Goal: Contribute content: Contribute content

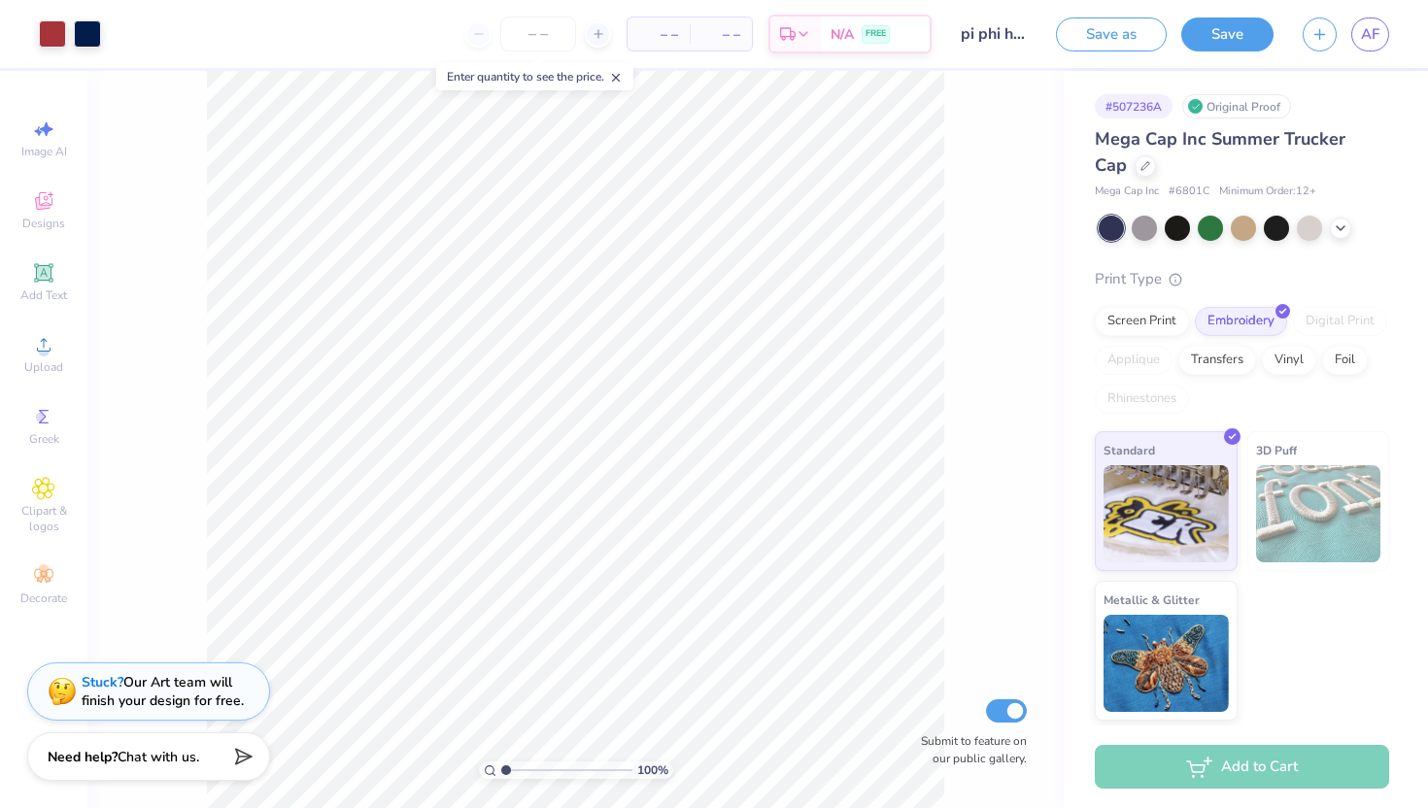
click at [1381, 32] on link "AF" at bounding box center [1371, 34] width 38 height 34
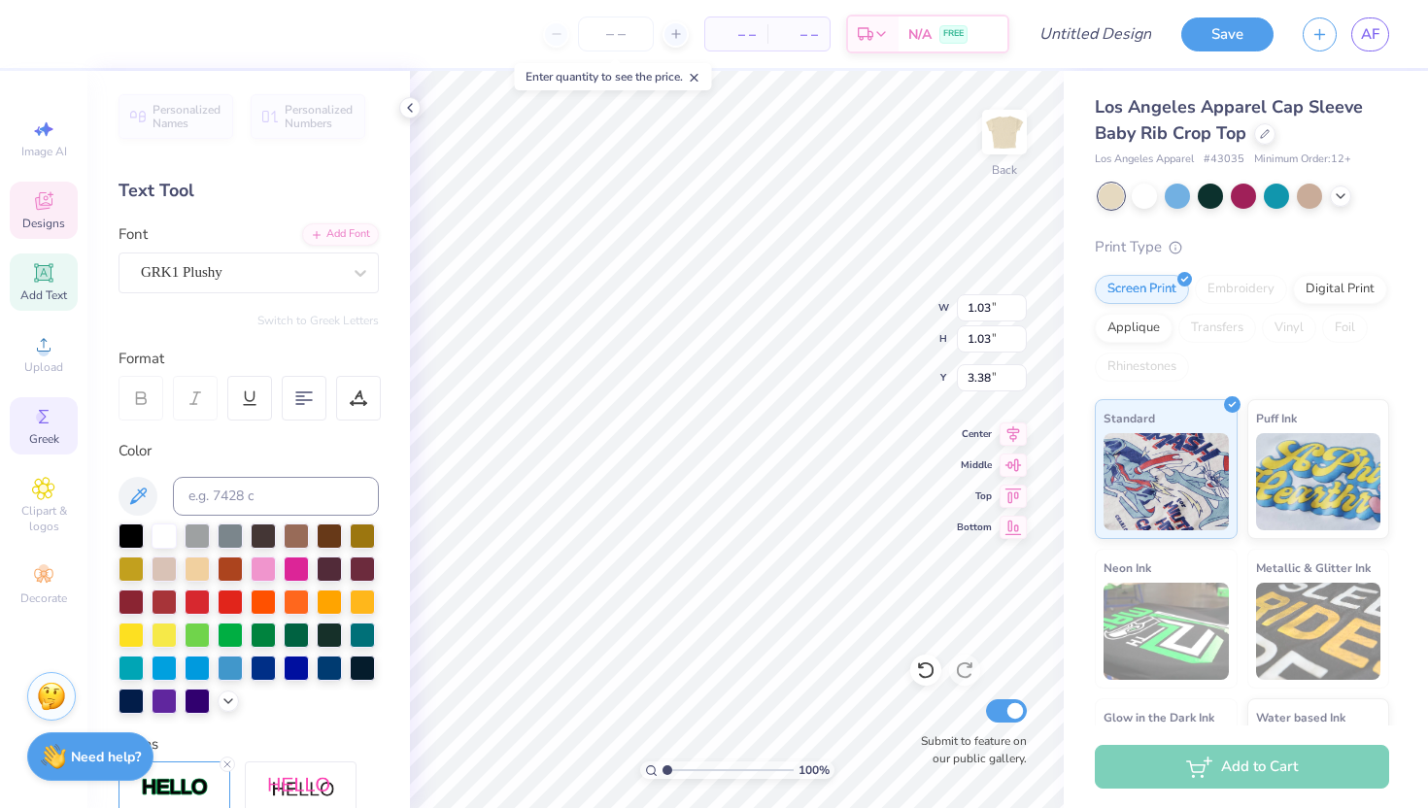
click at [34, 435] on span "Greek" at bounding box center [44, 439] width 30 height 16
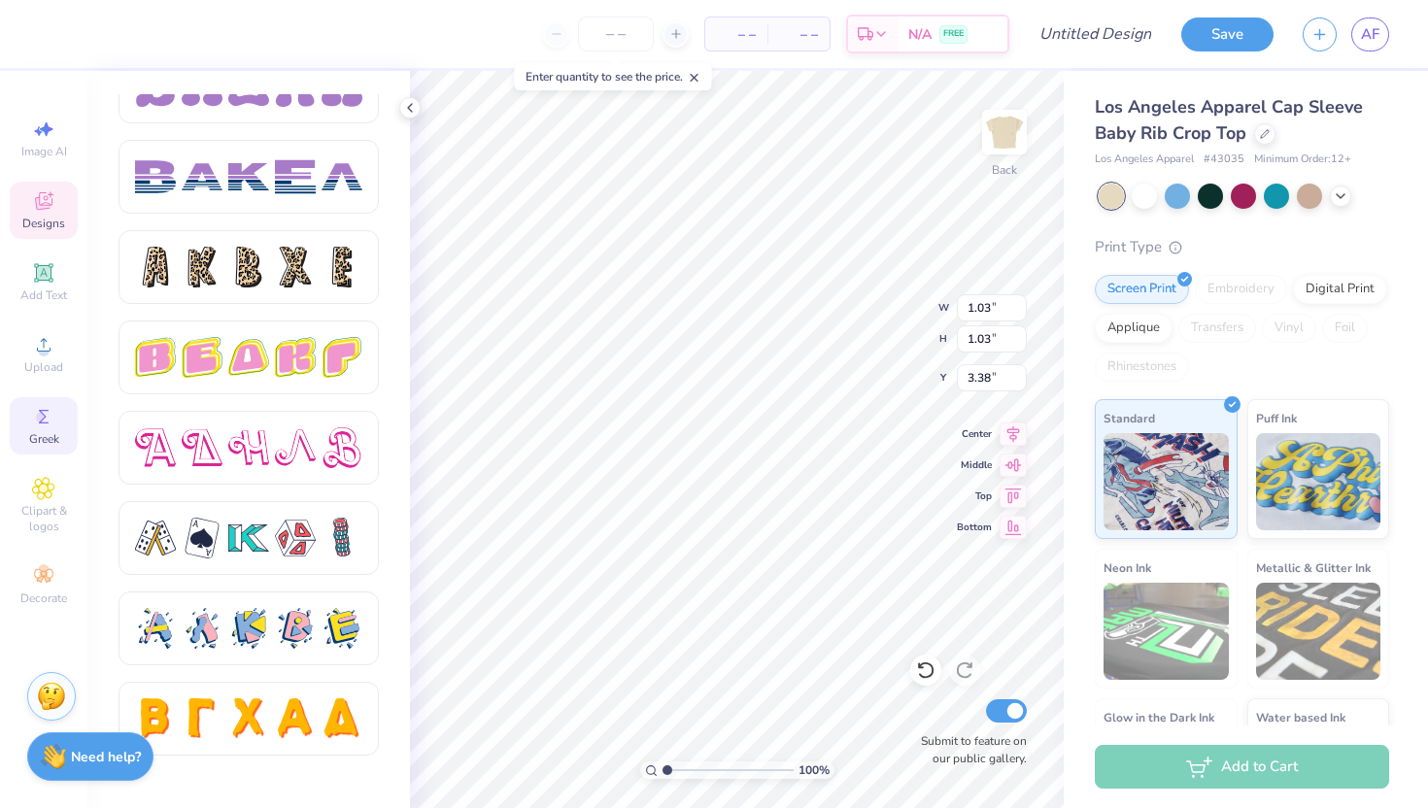
scroll to position [3216, 0]
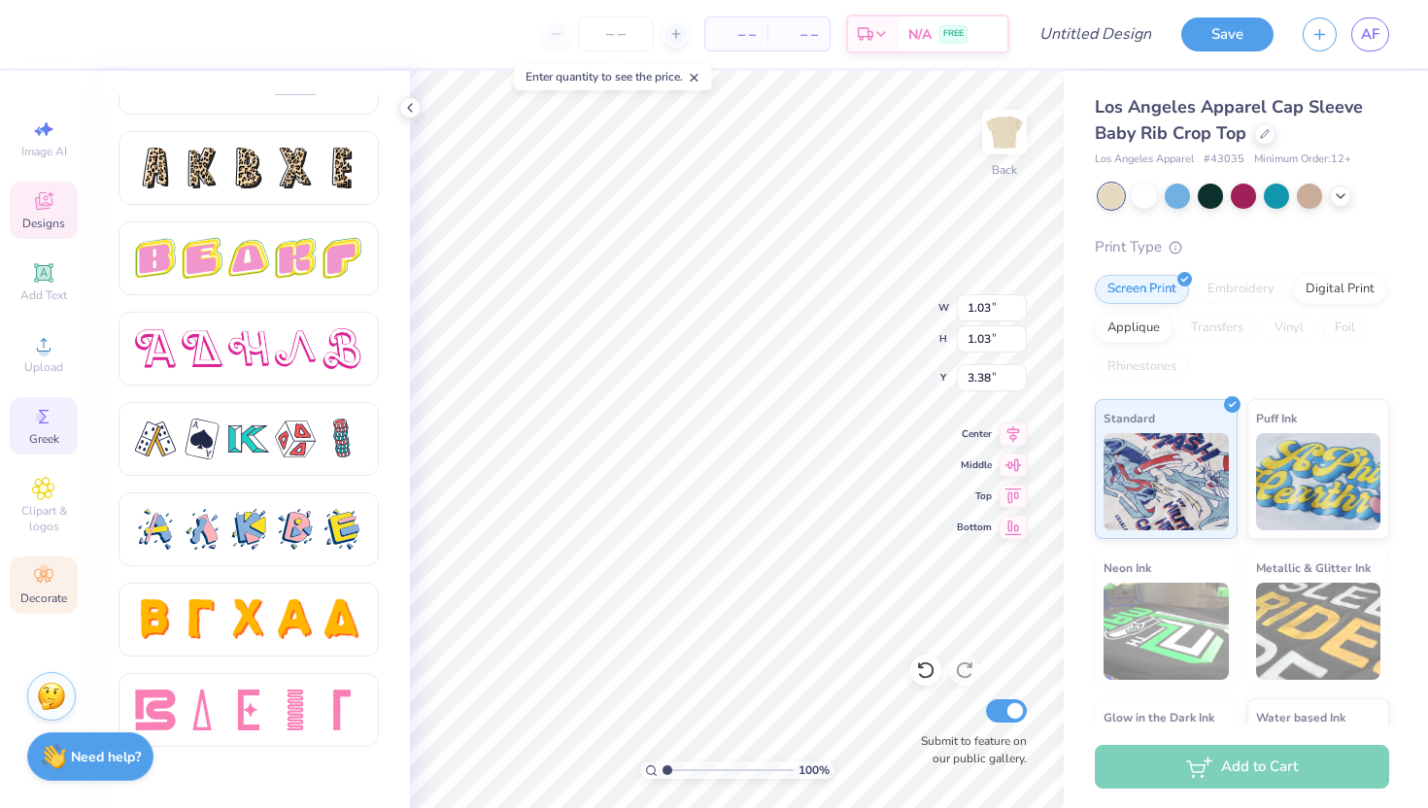
click at [49, 596] on span "Decorate" at bounding box center [43, 599] width 47 height 16
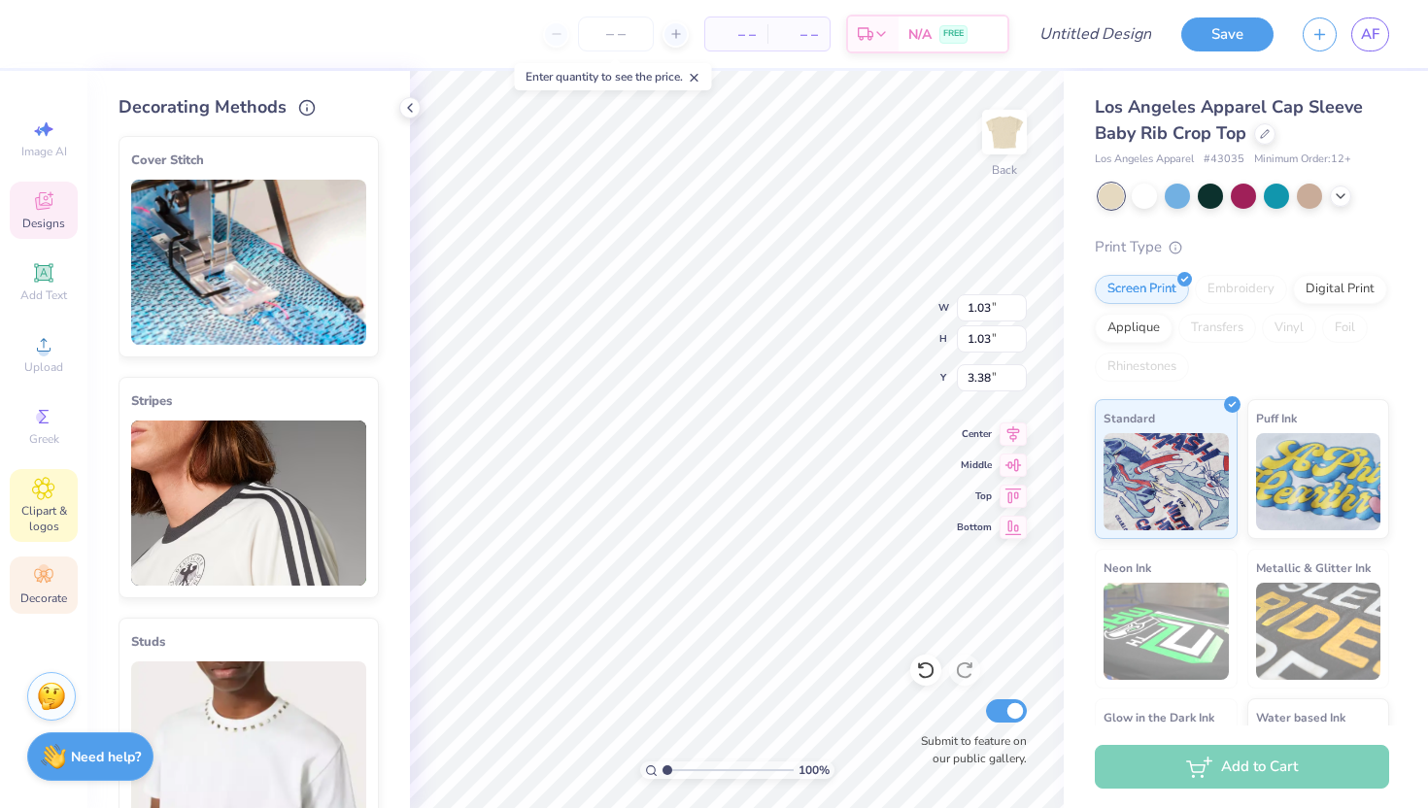
click at [65, 530] on span "Clipart & logos" at bounding box center [44, 518] width 68 height 31
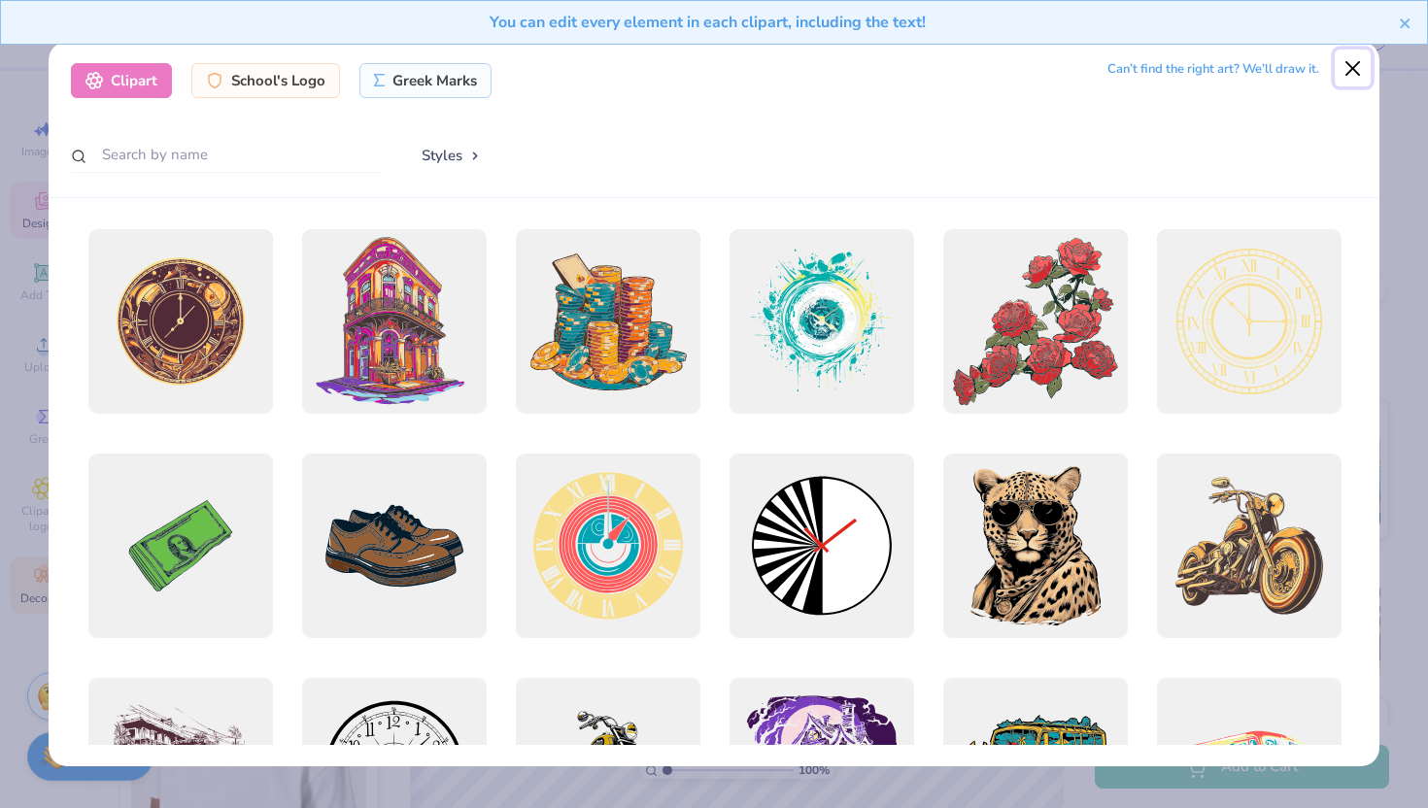
click at [1343, 67] on button "Close" at bounding box center [1353, 68] width 37 height 37
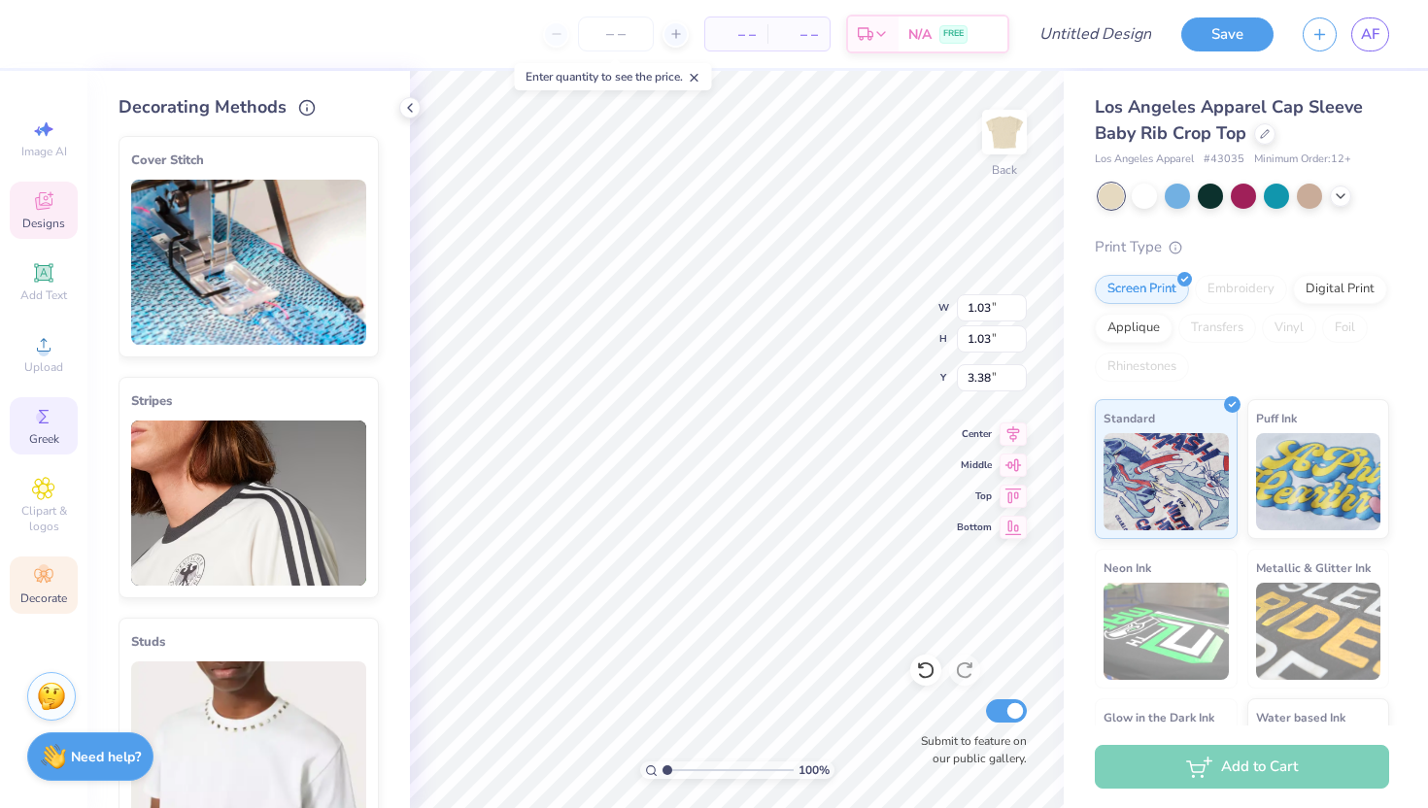
click at [40, 416] on circle at bounding box center [41, 417] width 11 height 11
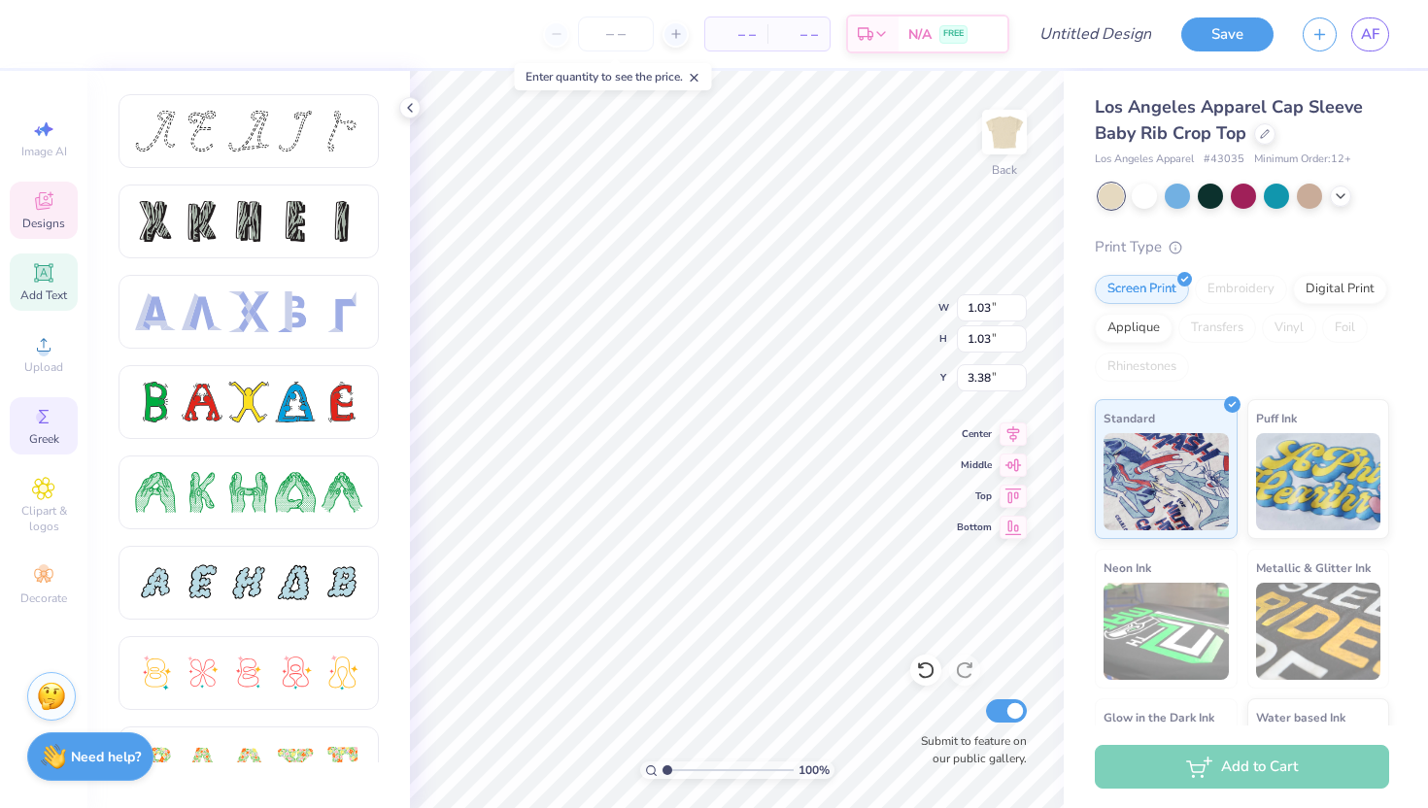
click at [48, 262] on icon at bounding box center [43, 272] width 23 height 23
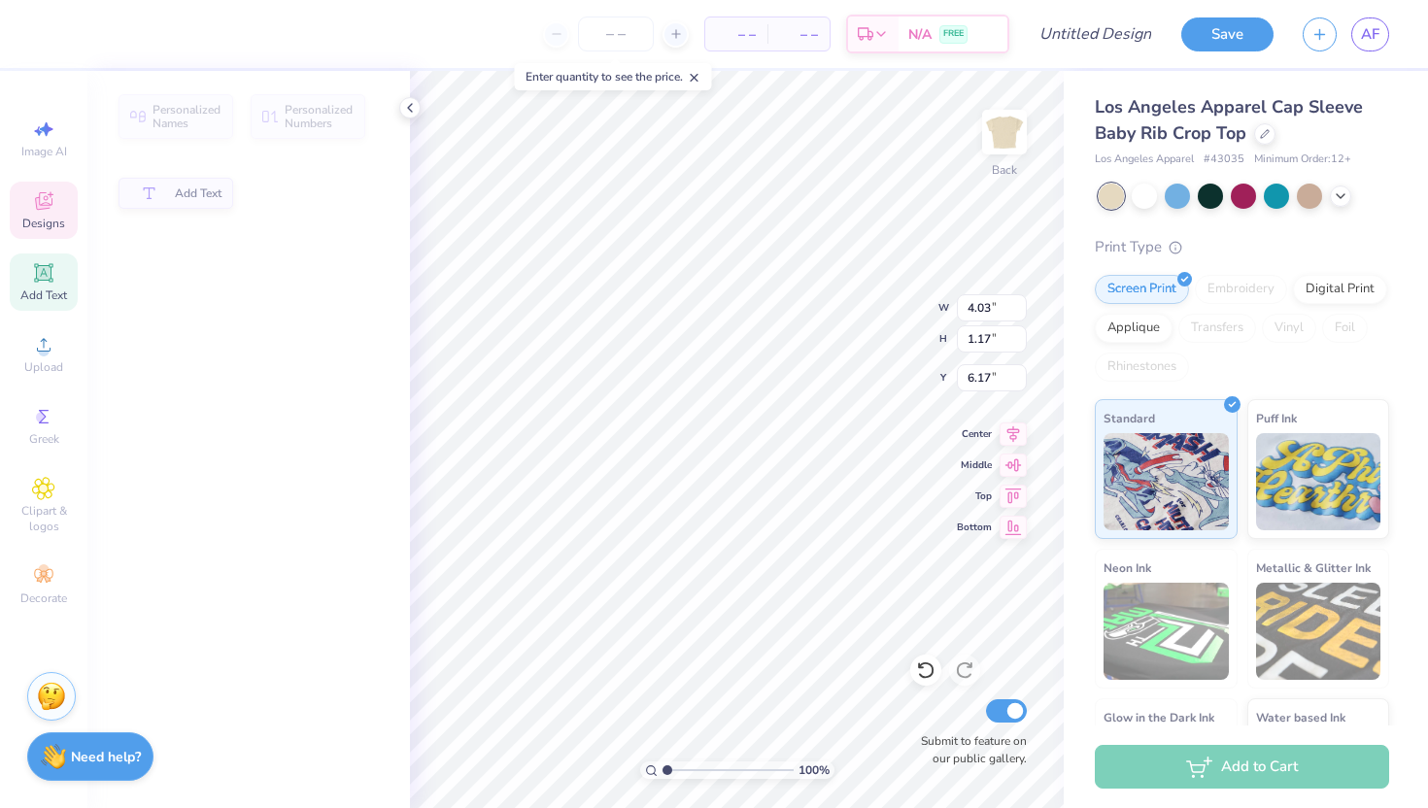
type input "4.03"
type input "1.17"
type input "6.17"
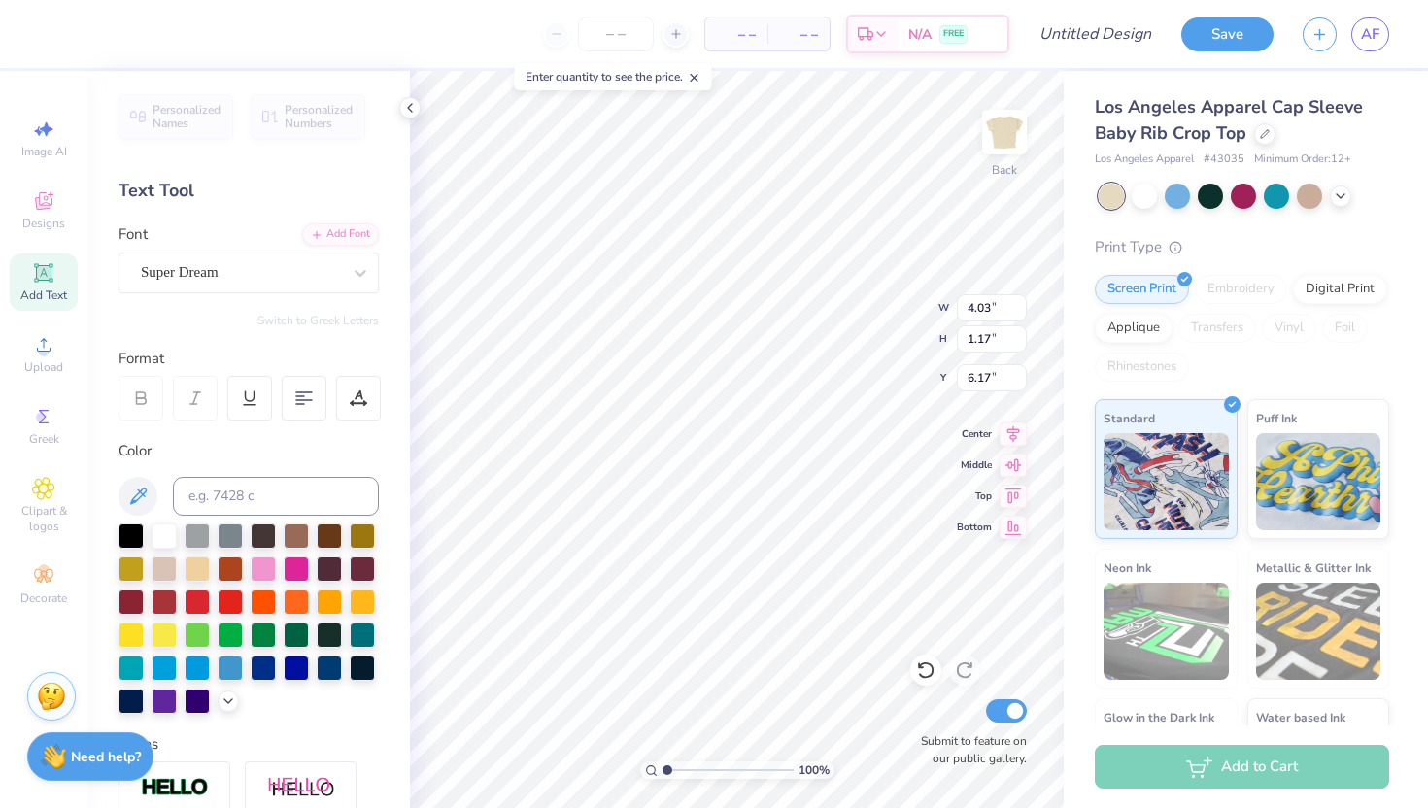
type input "1.03"
type input "3.38"
type input "4.03"
type input "1.17"
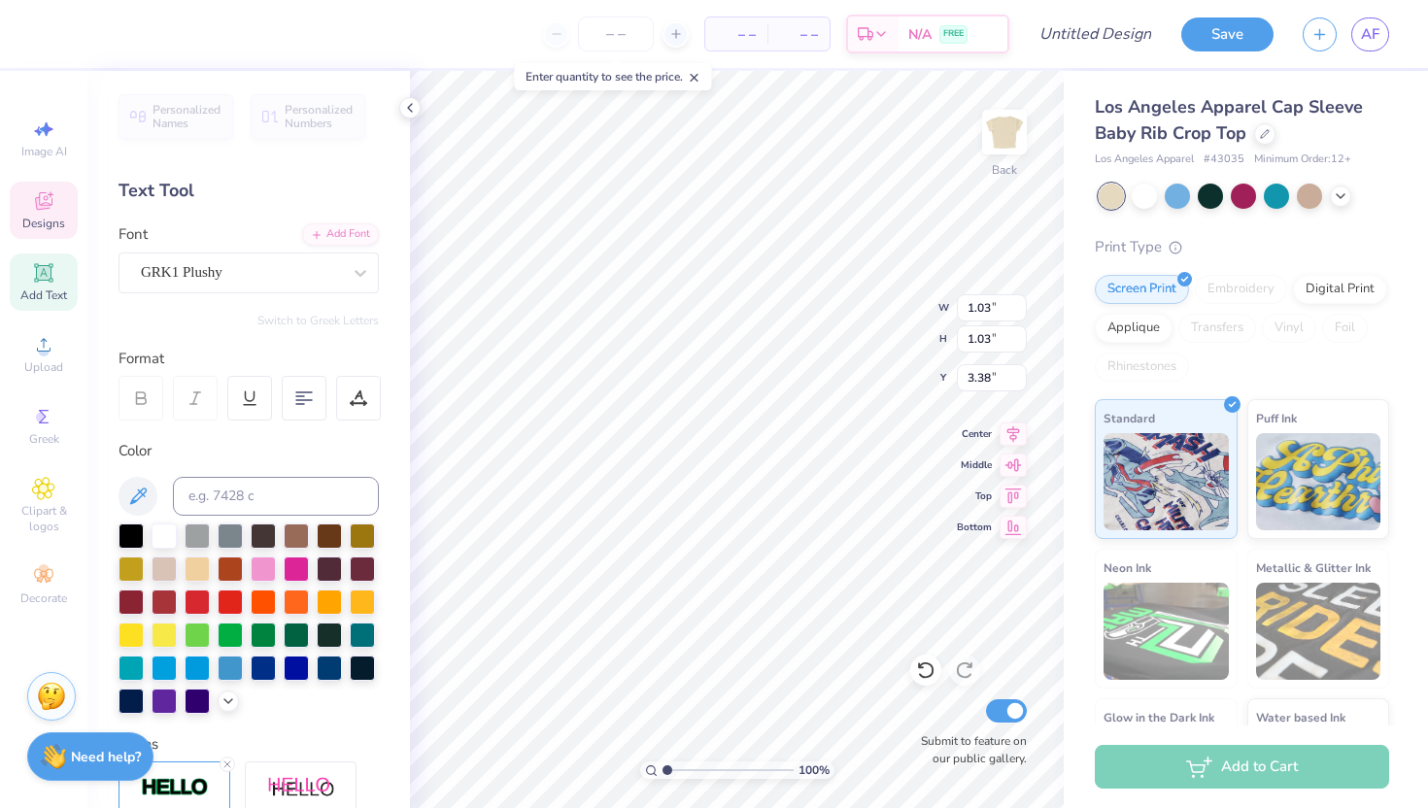
type input "6.17"
click at [253, 273] on div "GRK1 Plushy" at bounding box center [241, 272] width 204 height 30
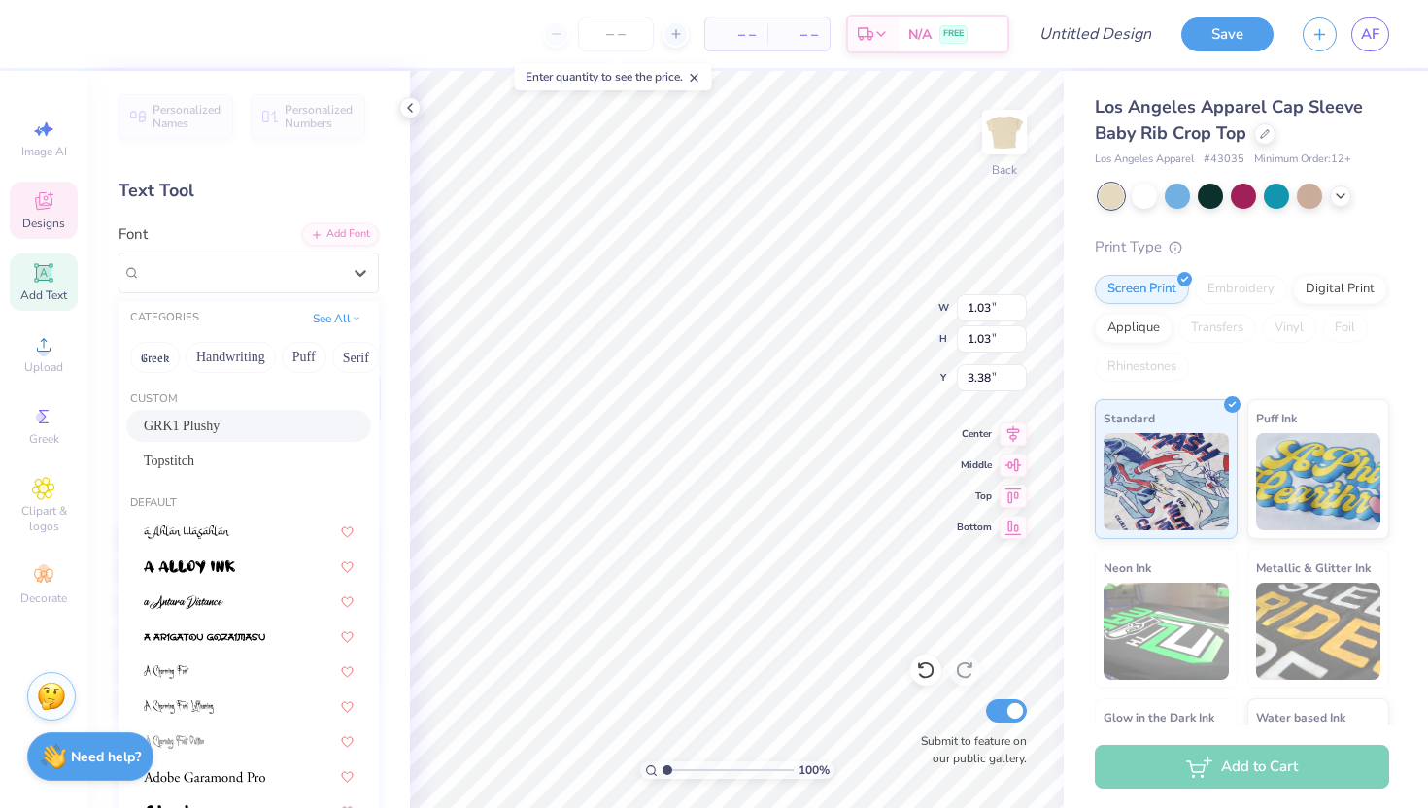
click at [220, 433] on span "GRK1 Plushy" at bounding box center [182, 426] width 76 height 20
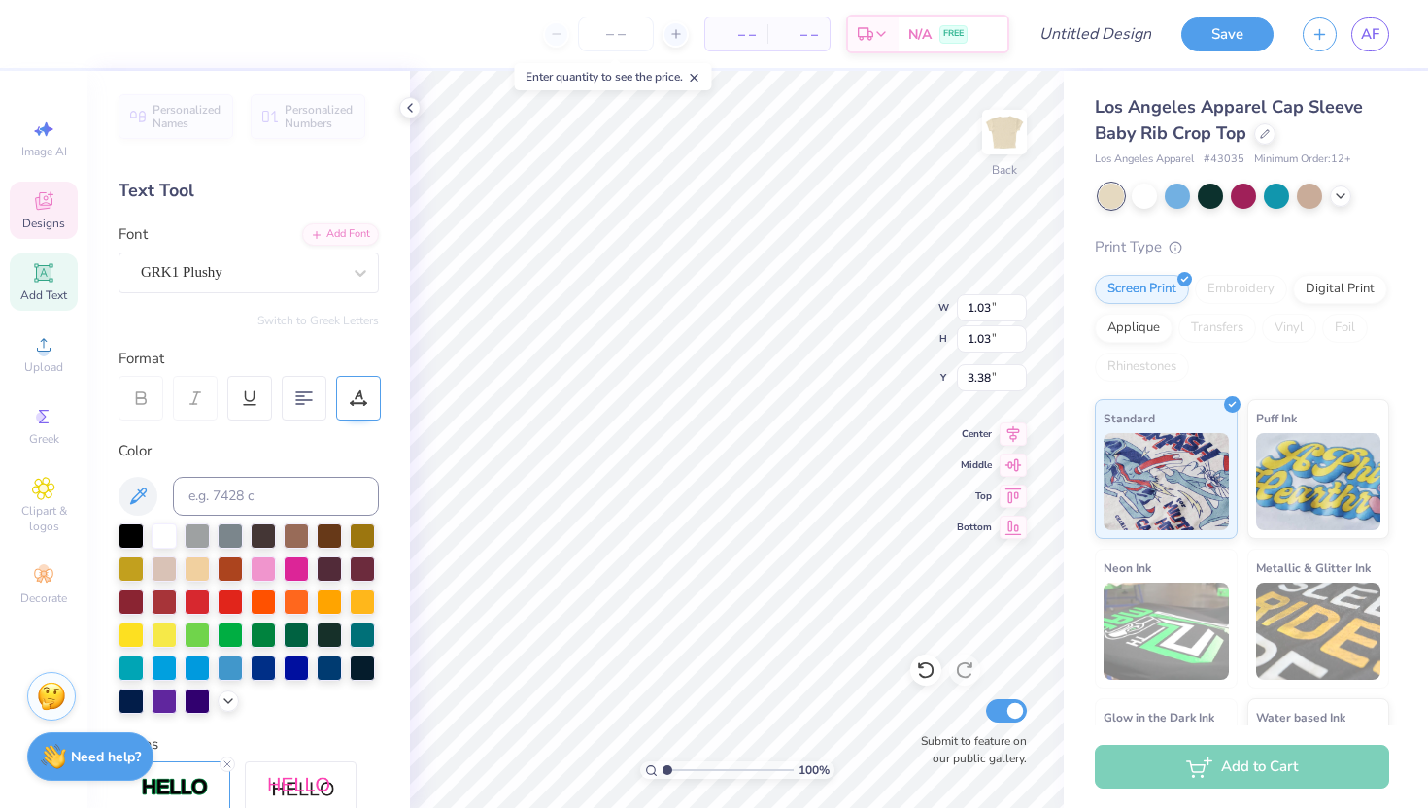
type textarea "k"
type input "2.25"
type input "2.23"
type input "2.79"
type input "2.21"
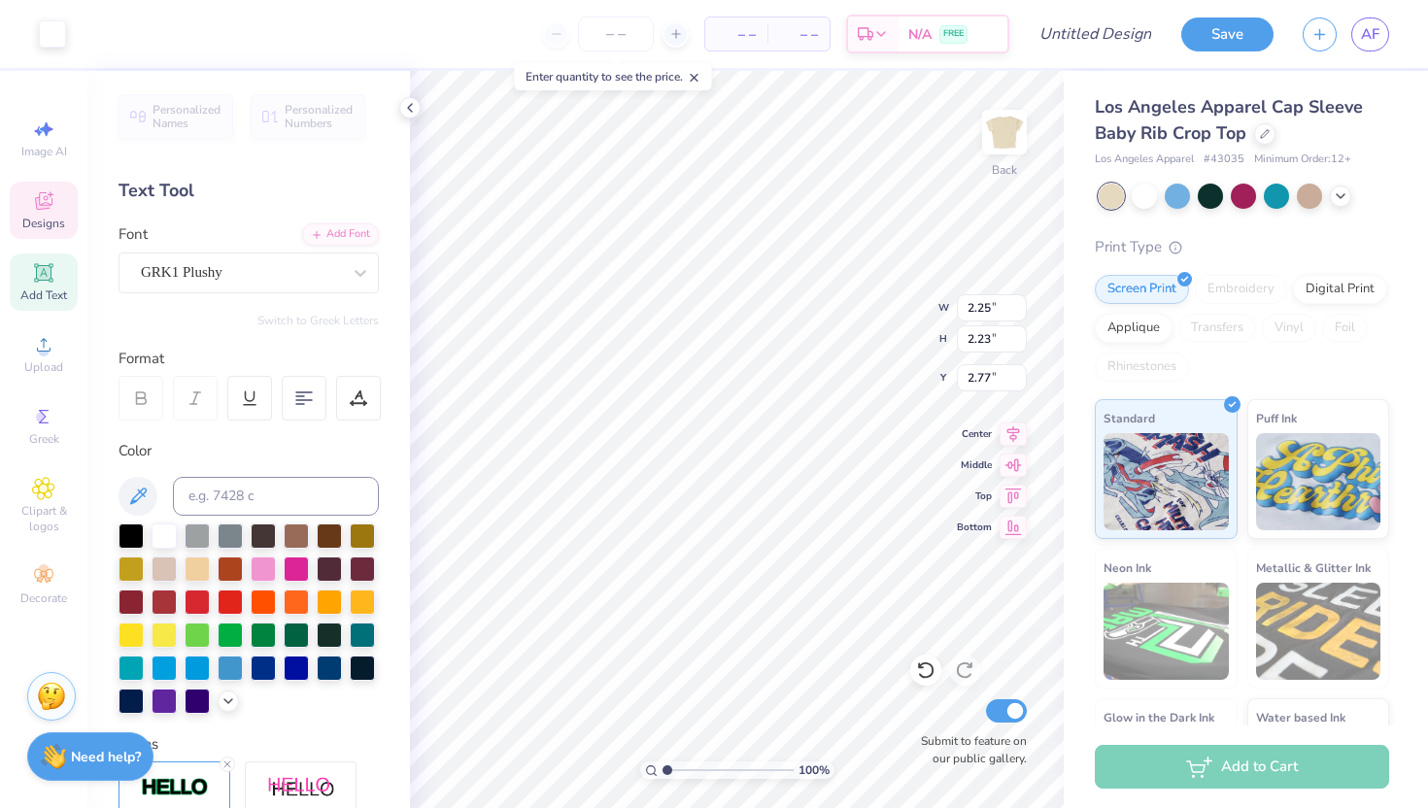
type input "2.79"
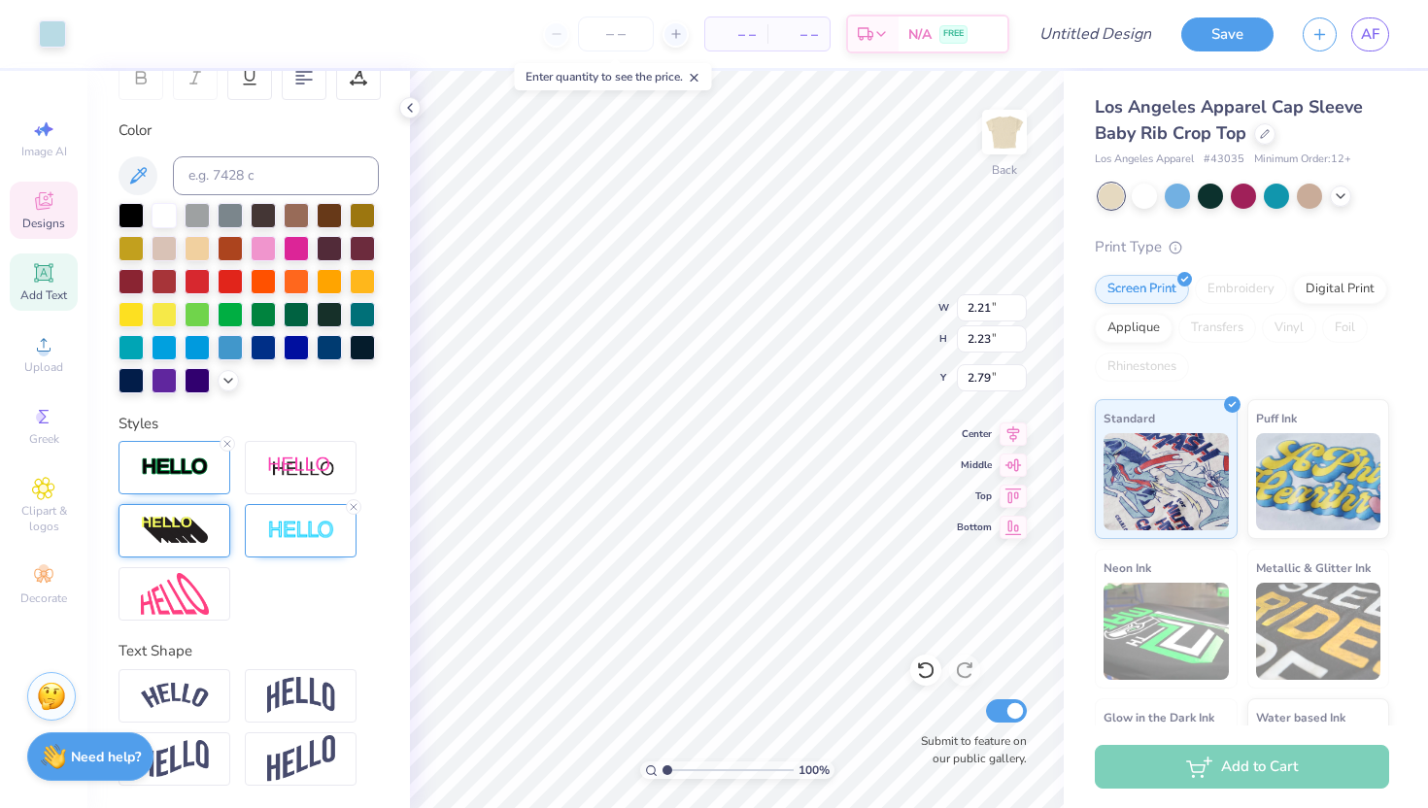
scroll to position [0, 0]
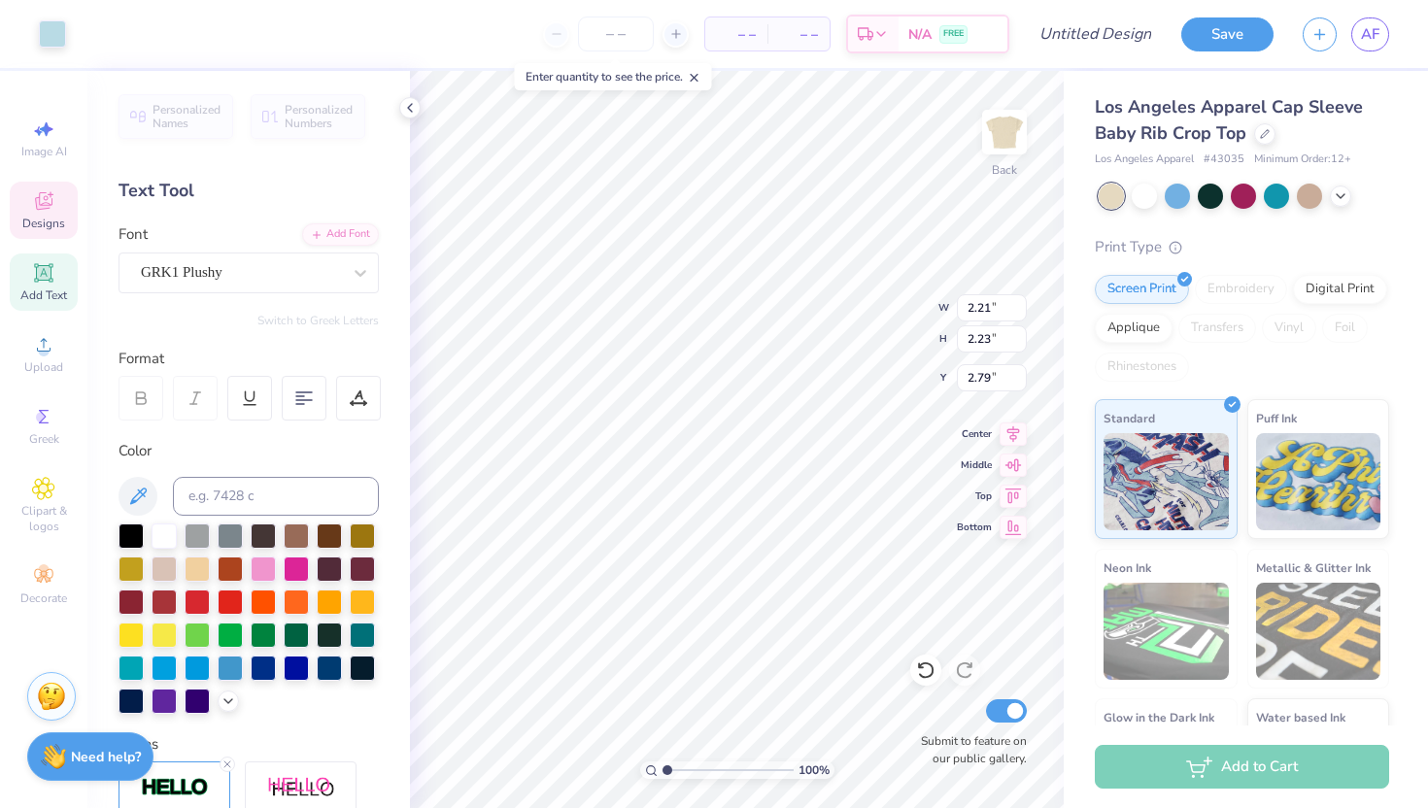
type input "2.25"
type input "2.77"
type input "0.81"
type input "0.80"
click at [778, 482] on li "Duplicate" at bounding box center [818, 481] width 153 height 38
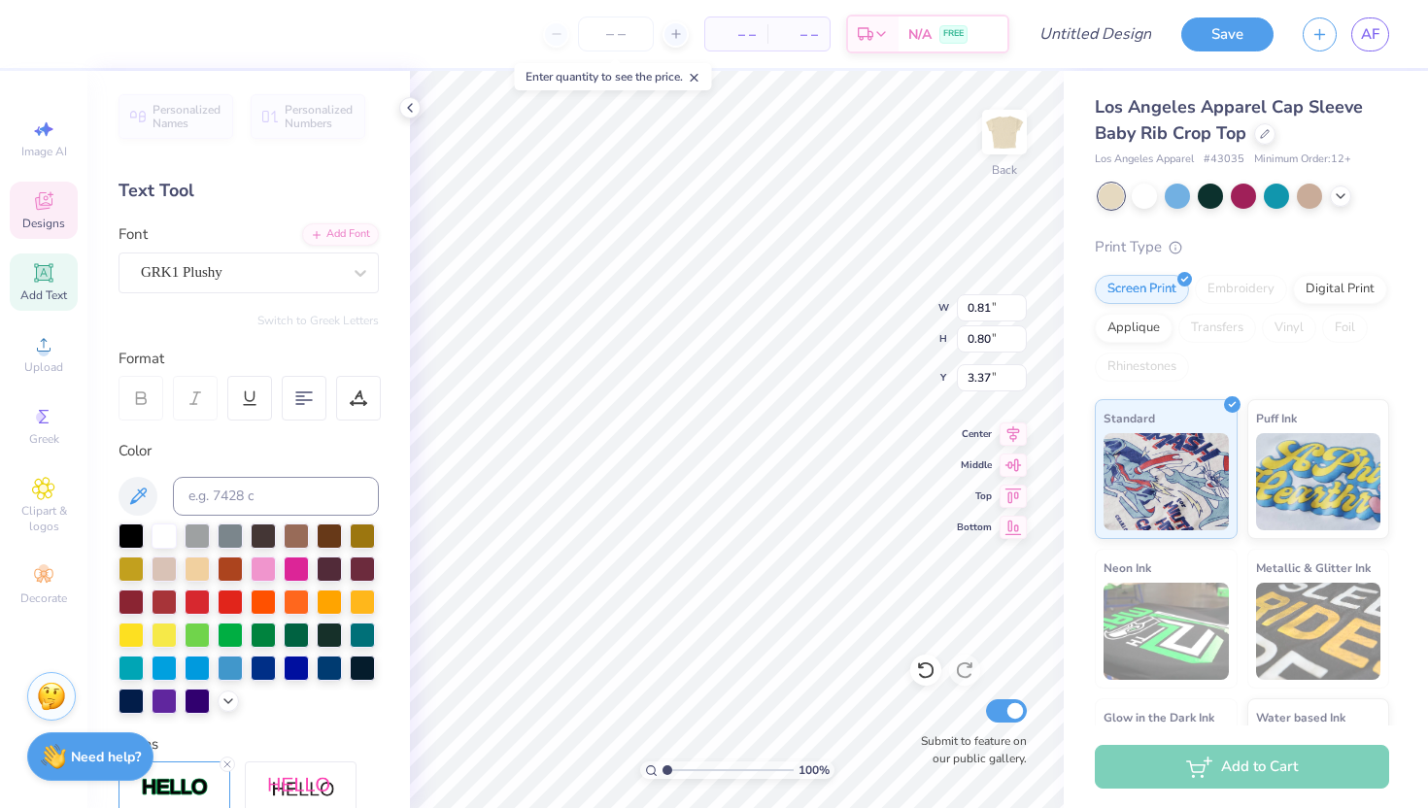
type input "3.94"
type input "2.25"
type input "2.23"
type input "2.79"
type input "2.77"
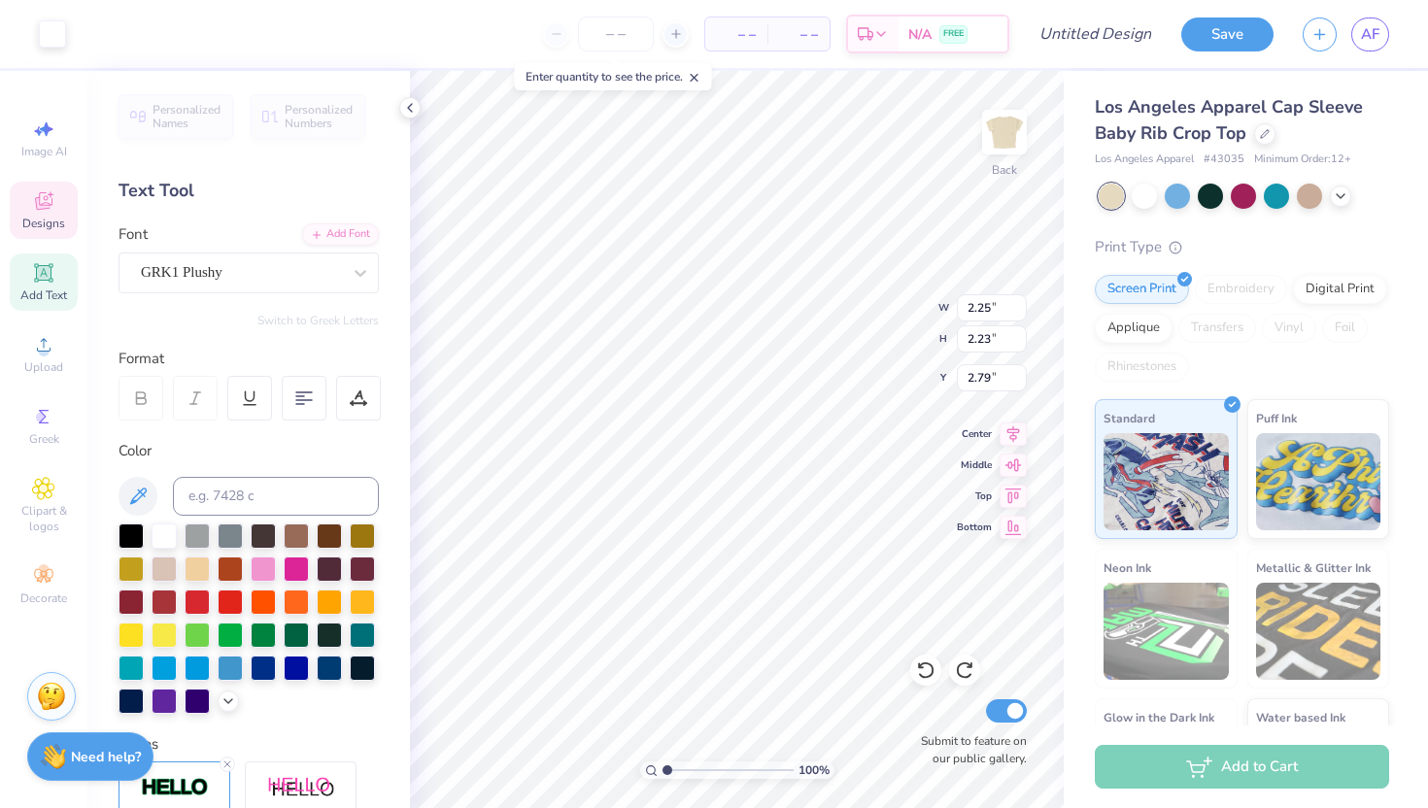
type input "1.03"
type input "3.37"
type textarea "S"
click at [360, 273] on icon at bounding box center [361, 273] width 12 height 7
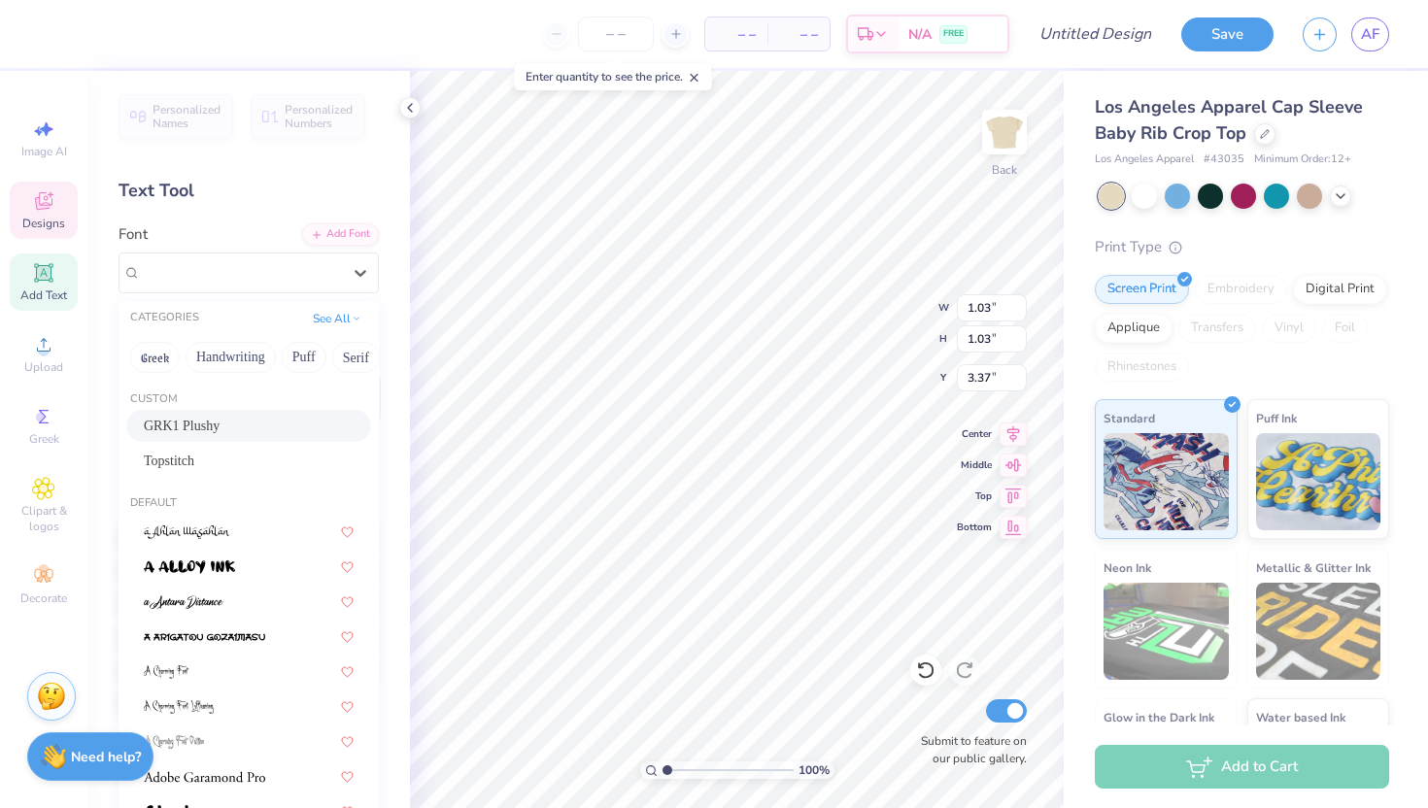
click at [268, 430] on div "GRK1 Plushy" at bounding box center [249, 426] width 210 height 20
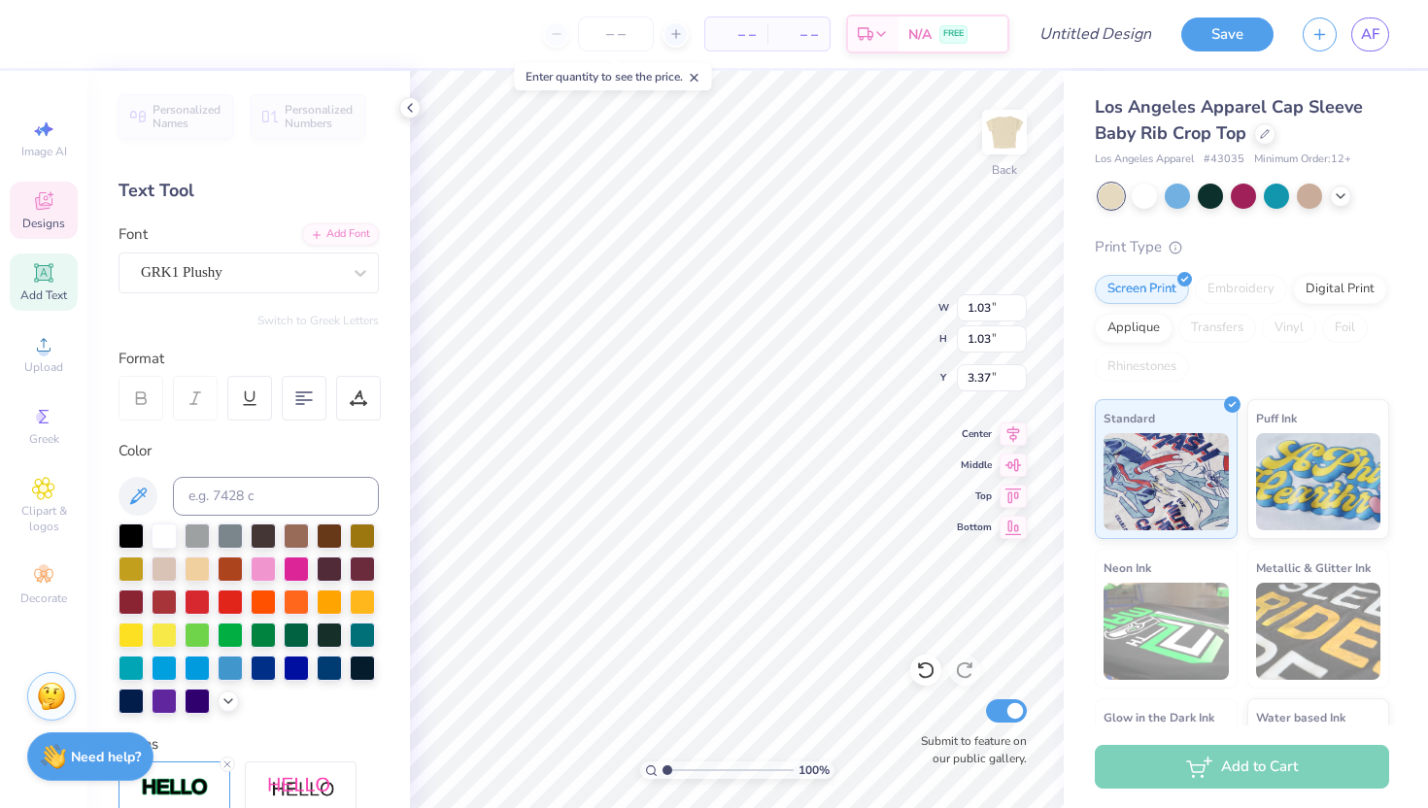
click at [333, 304] on div "Personalized Names Personalized Numbers Text Tool Add Font Font GRK1 Plushy Swi…" at bounding box center [248, 439] width 323 height 737
click at [32, 427] on icon at bounding box center [43, 416] width 23 height 23
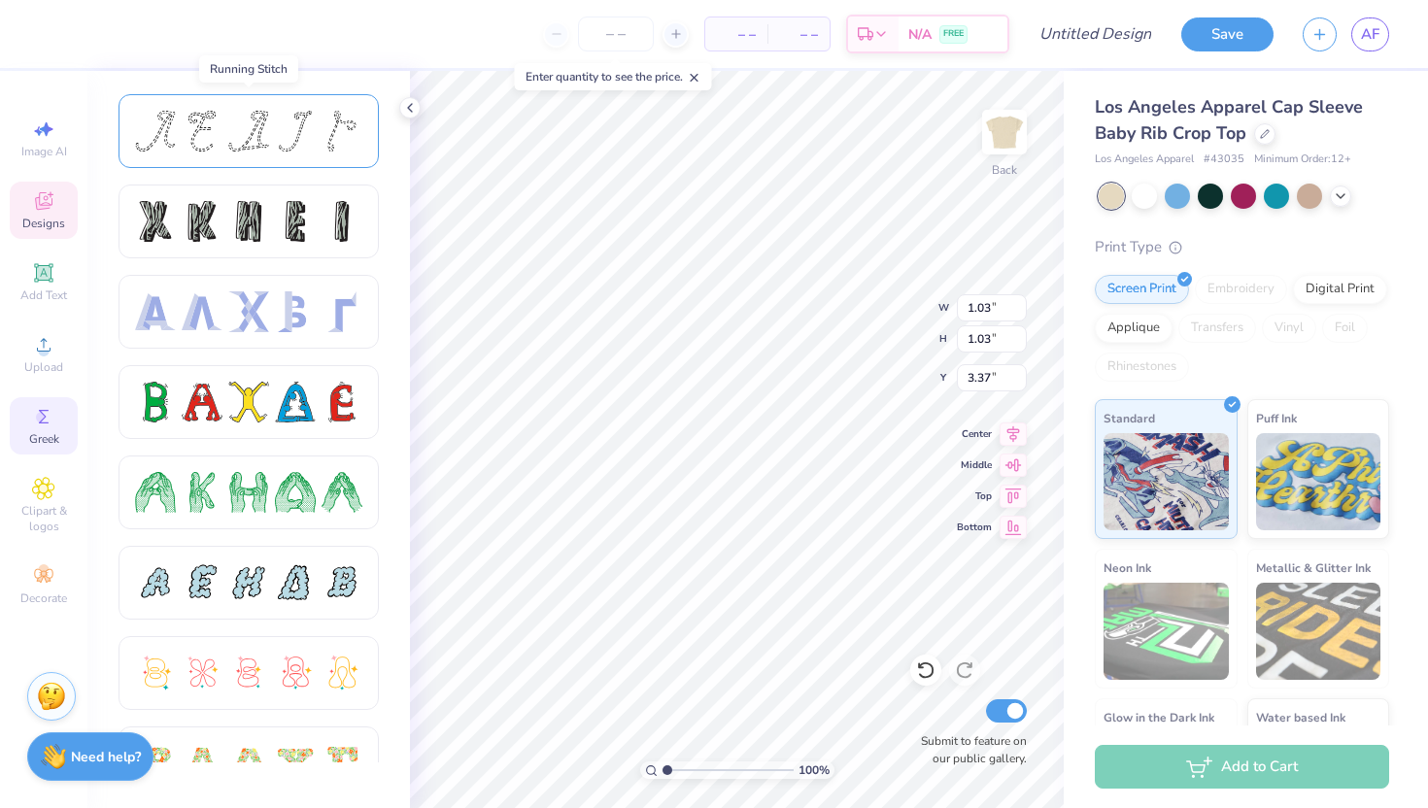
click at [280, 137] on div at bounding box center [295, 131] width 41 height 41
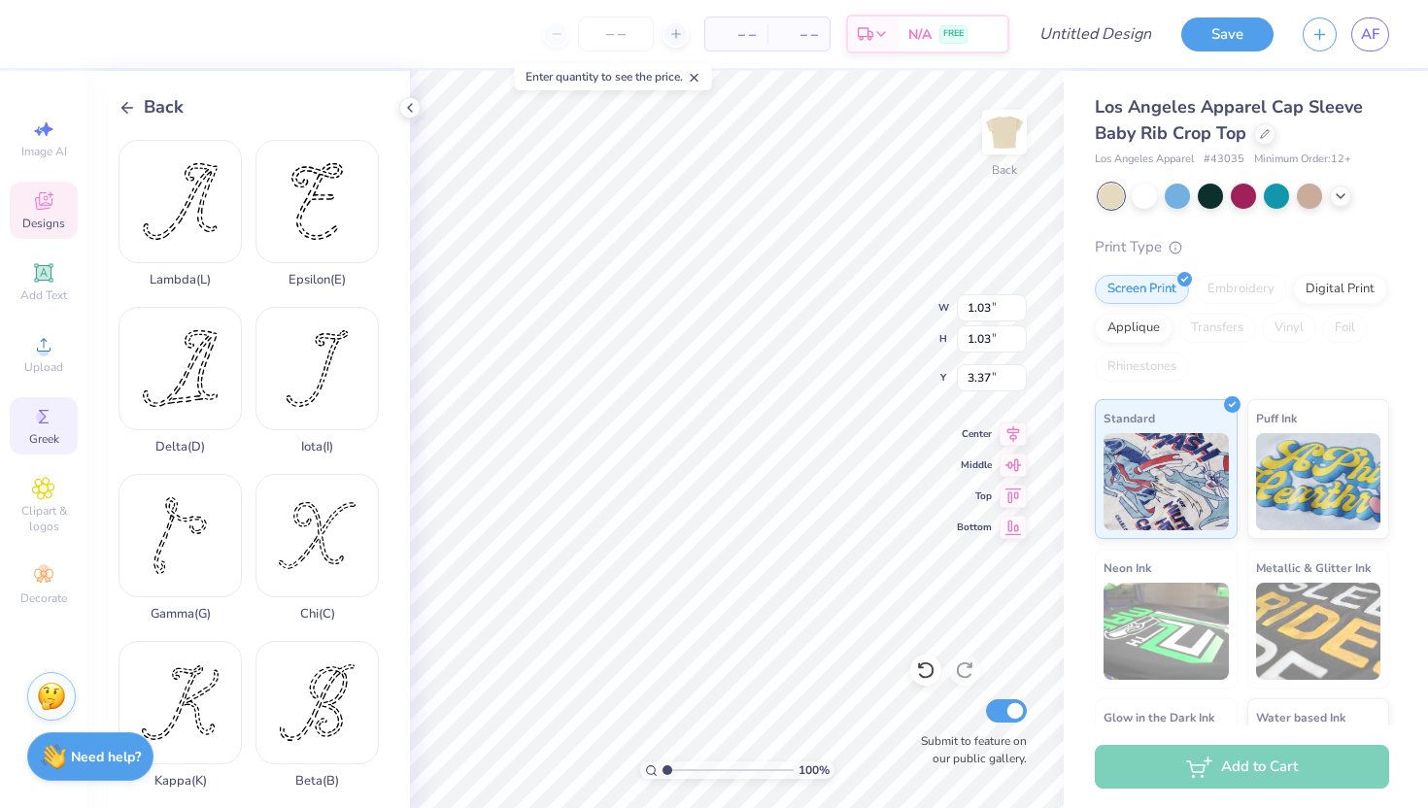
click at [156, 103] on span "Back" at bounding box center [164, 107] width 40 height 26
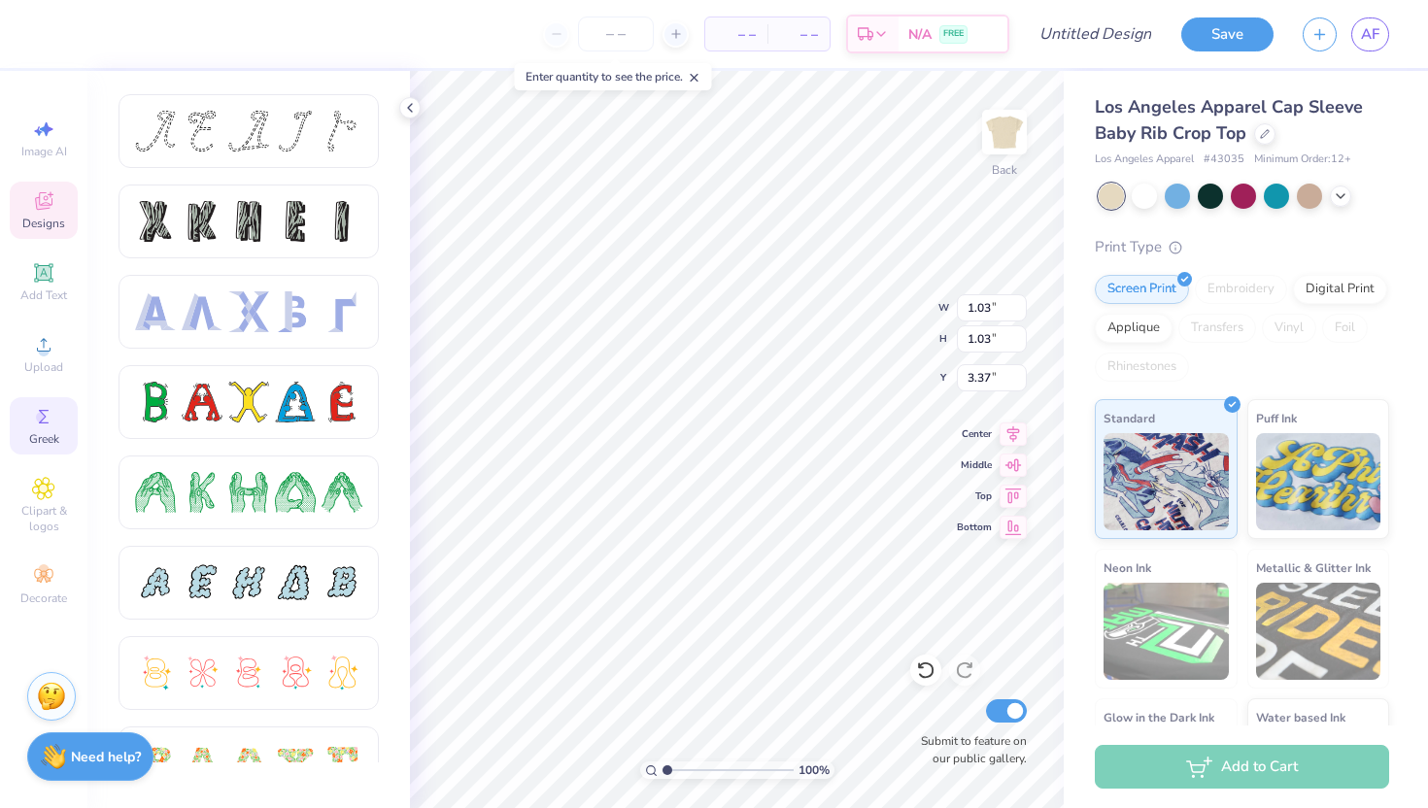
type input "3.38"
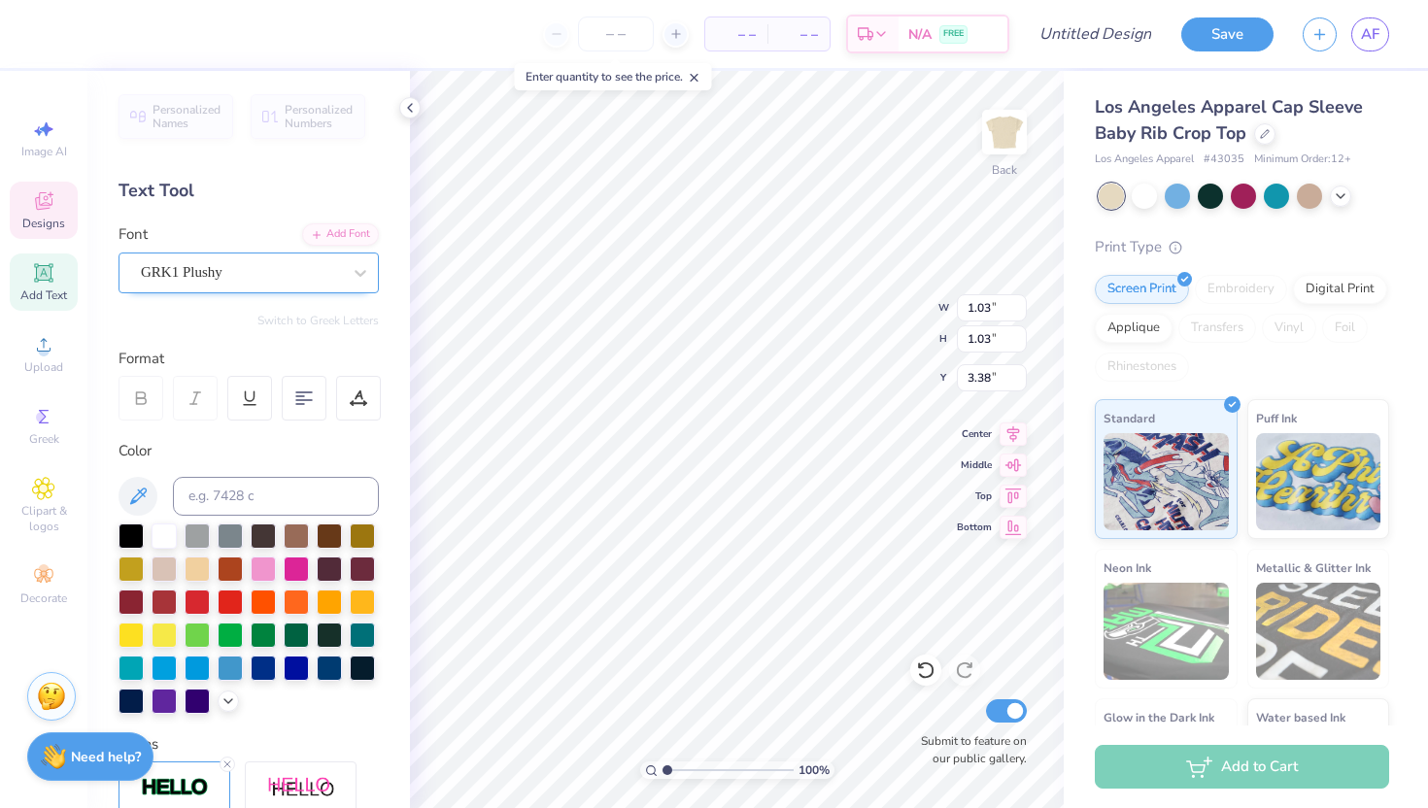
click at [320, 286] on div "GRK1 Plushy" at bounding box center [241, 272] width 204 height 30
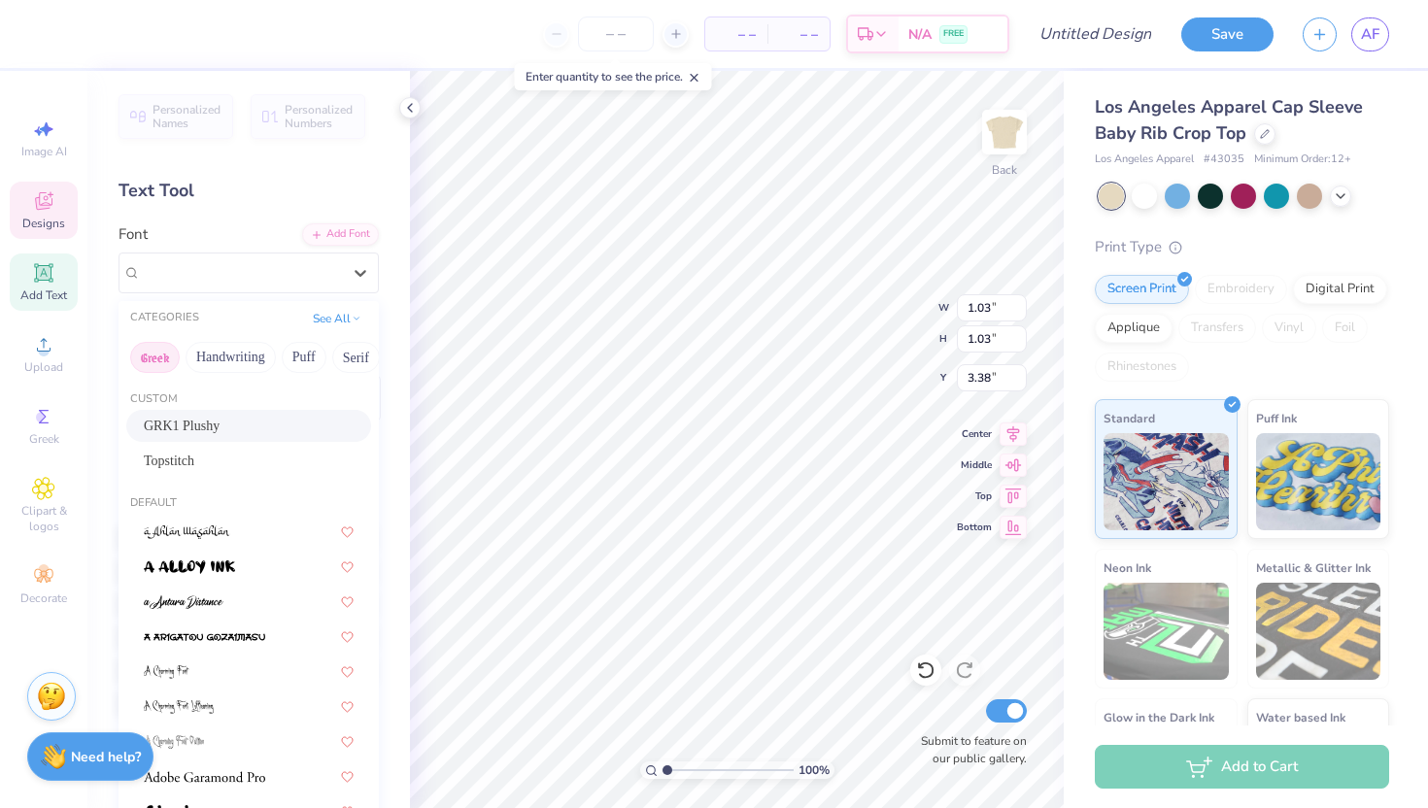
click at [153, 356] on button "Greek" at bounding box center [155, 357] width 50 height 31
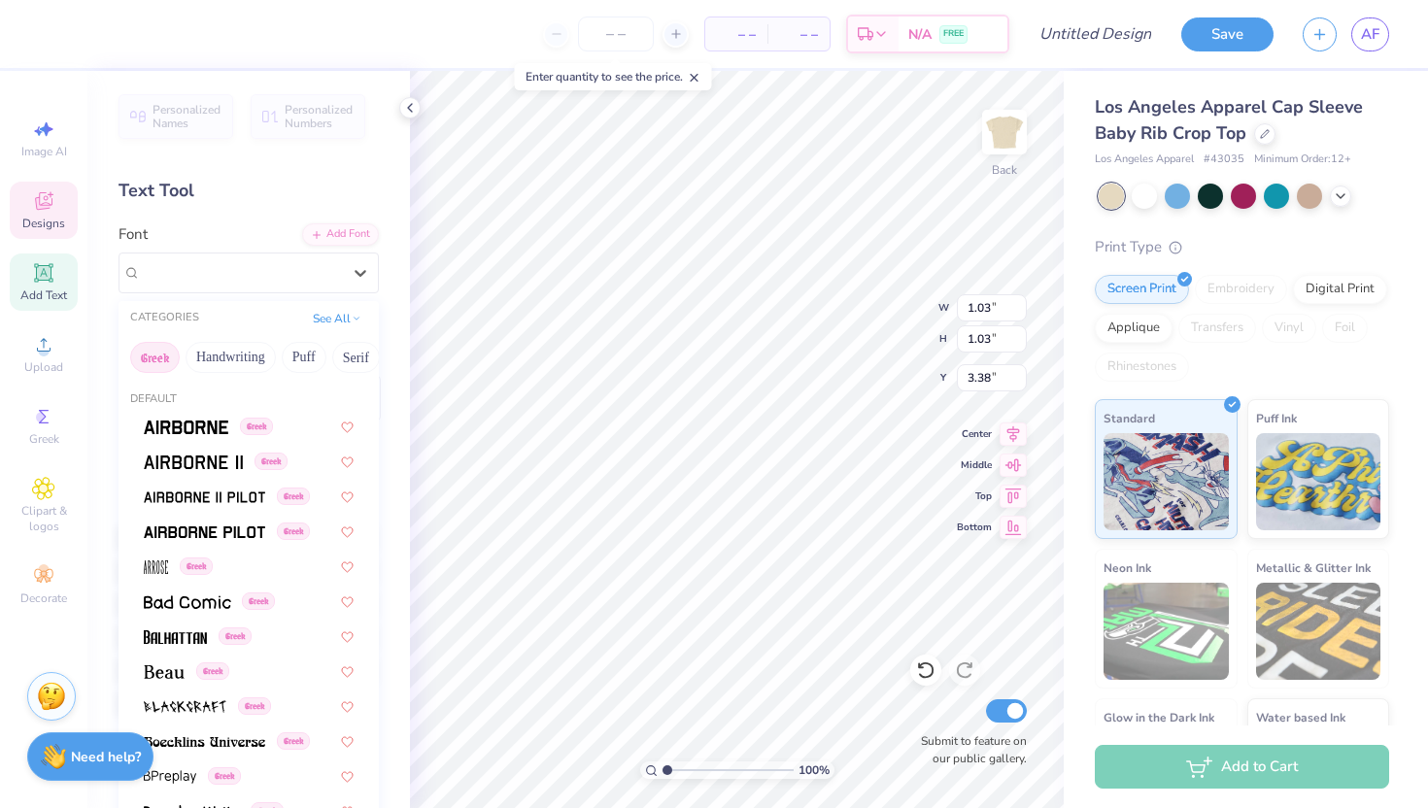
click at [153, 356] on button "Greek" at bounding box center [155, 357] width 50 height 31
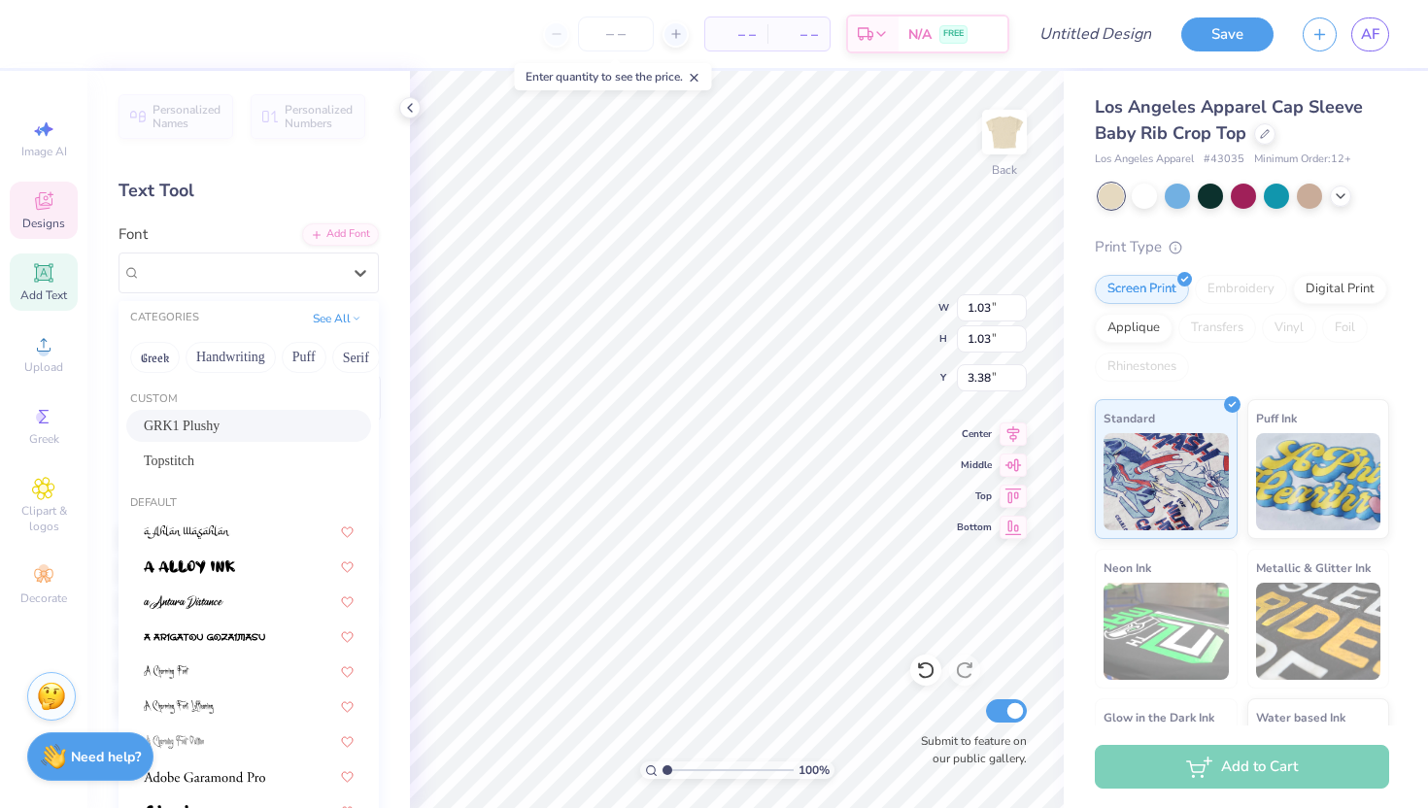
click at [214, 427] on span "GRK1 Plushy" at bounding box center [182, 426] width 76 height 20
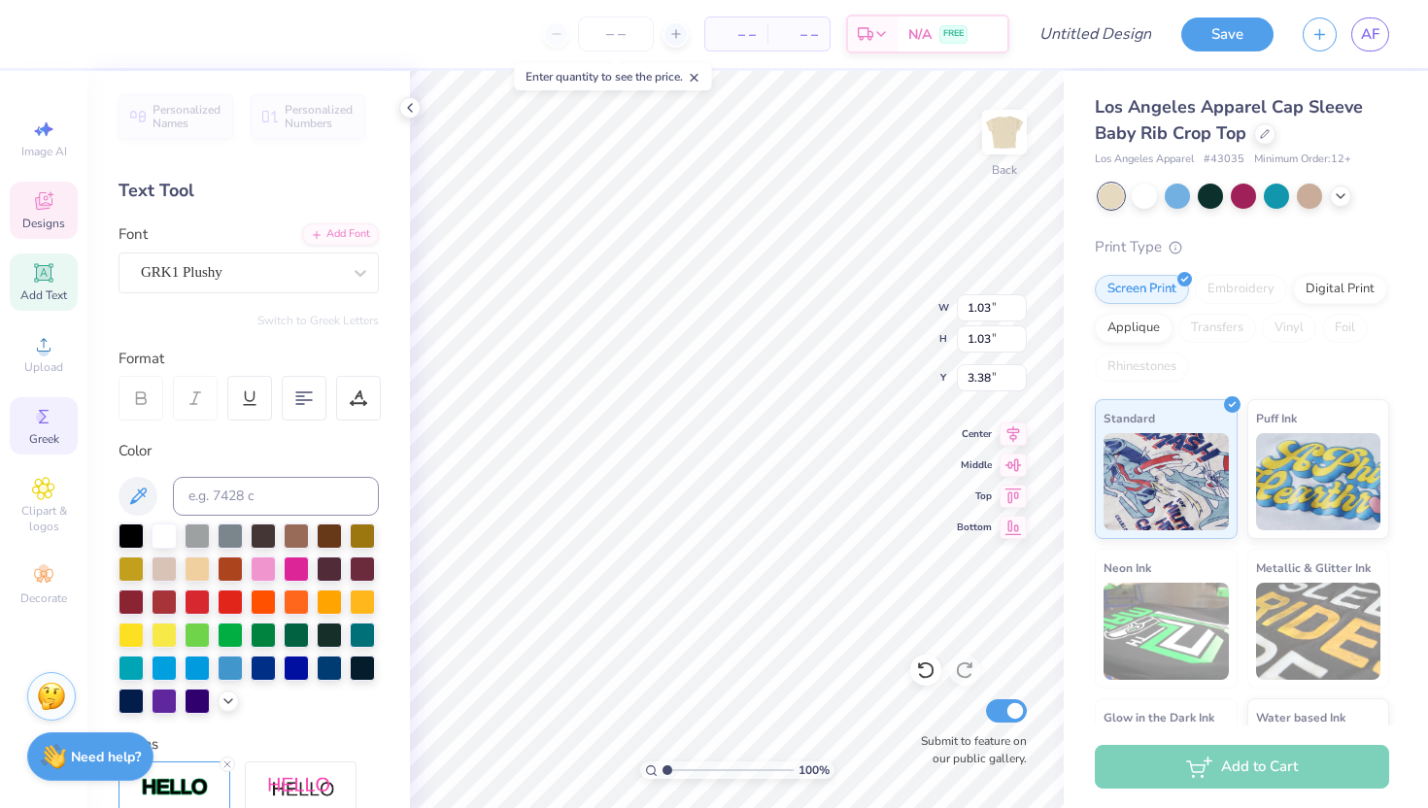
click at [61, 418] on div "Greek" at bounding box center [44, 425] width 68 height 57
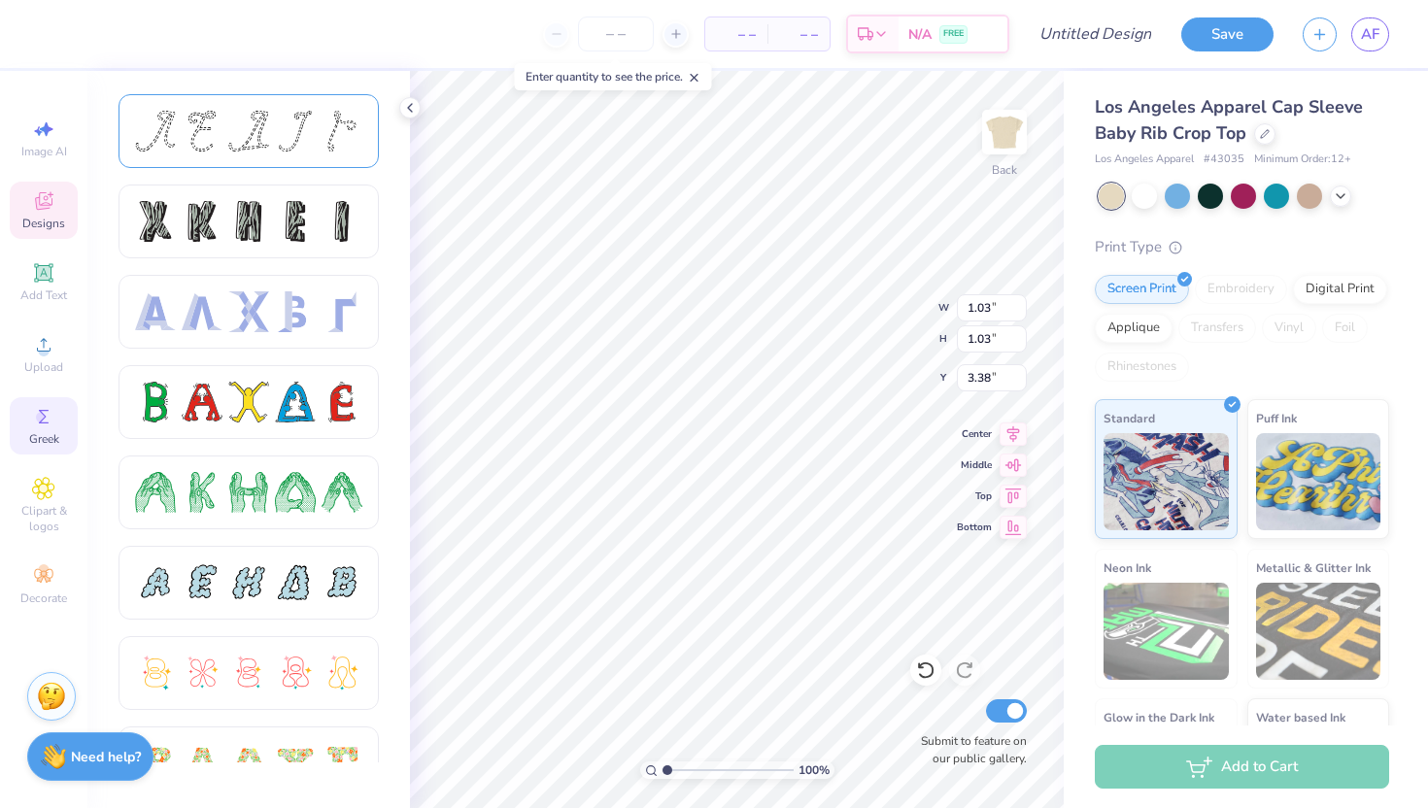
click at [162, 148] on div at bounding box center [155, 131] width 41 height 41
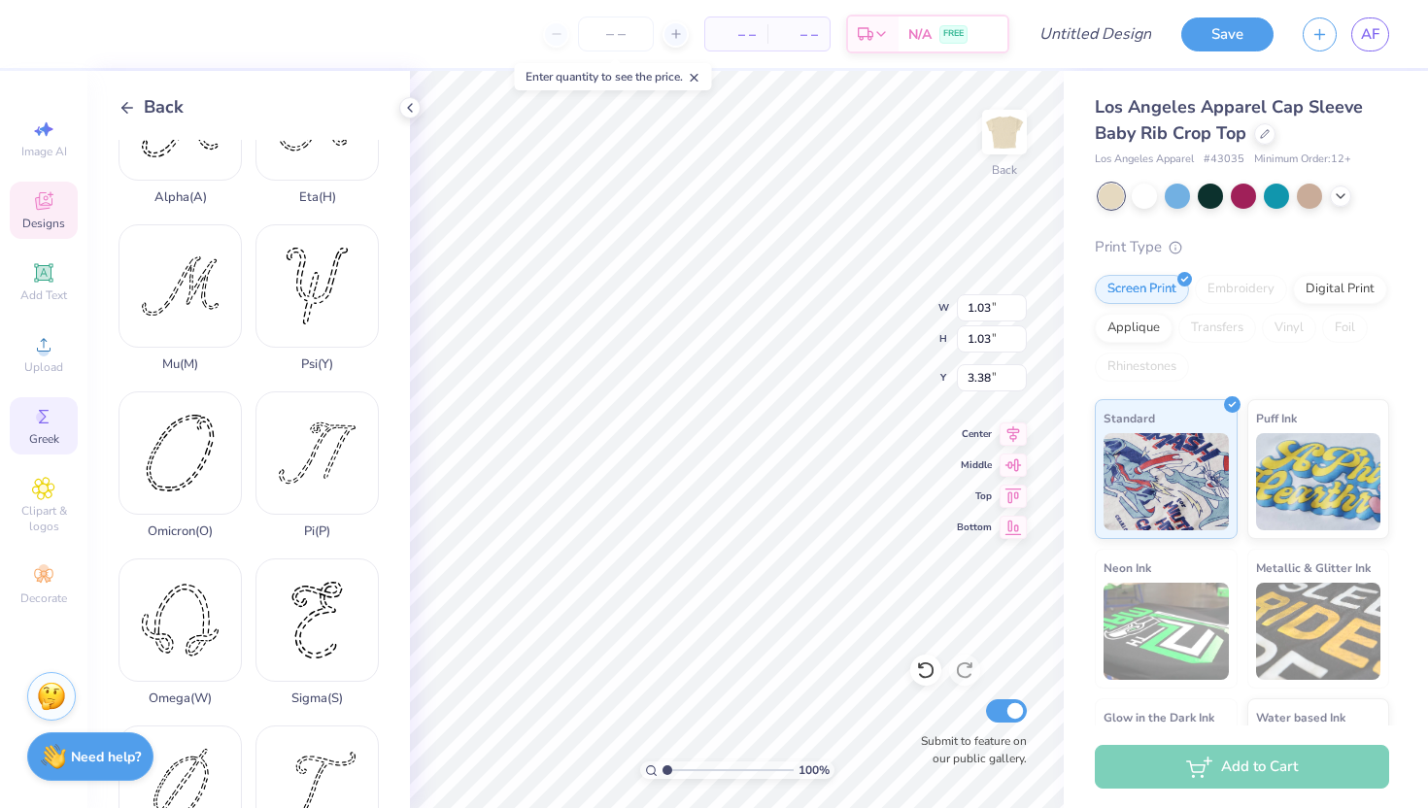
scroll to position [755, 0]
click at [337, 448] on div "Pi ( P )" at bounding box center [317, 462] width 123 height 148
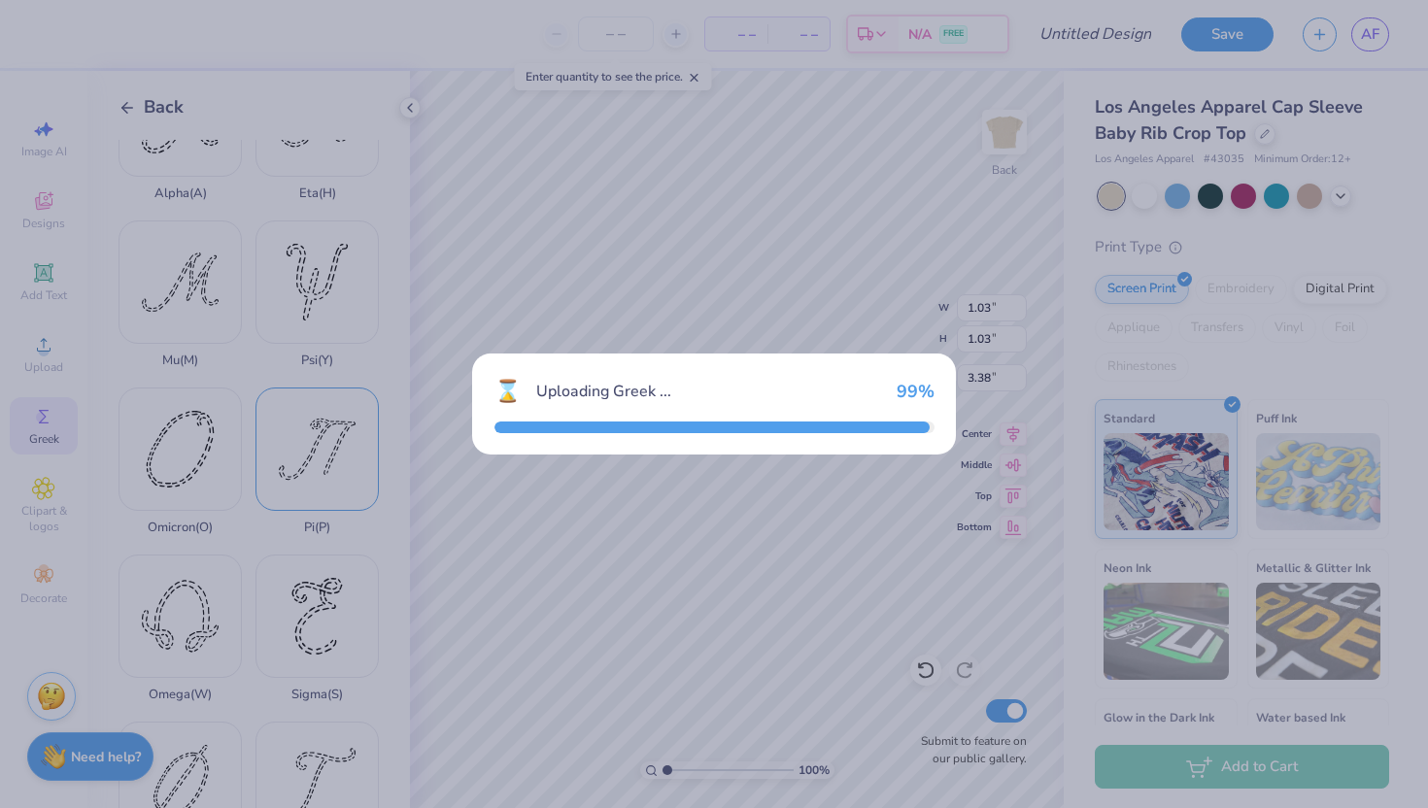
type input "3.56"
type input "2.87"
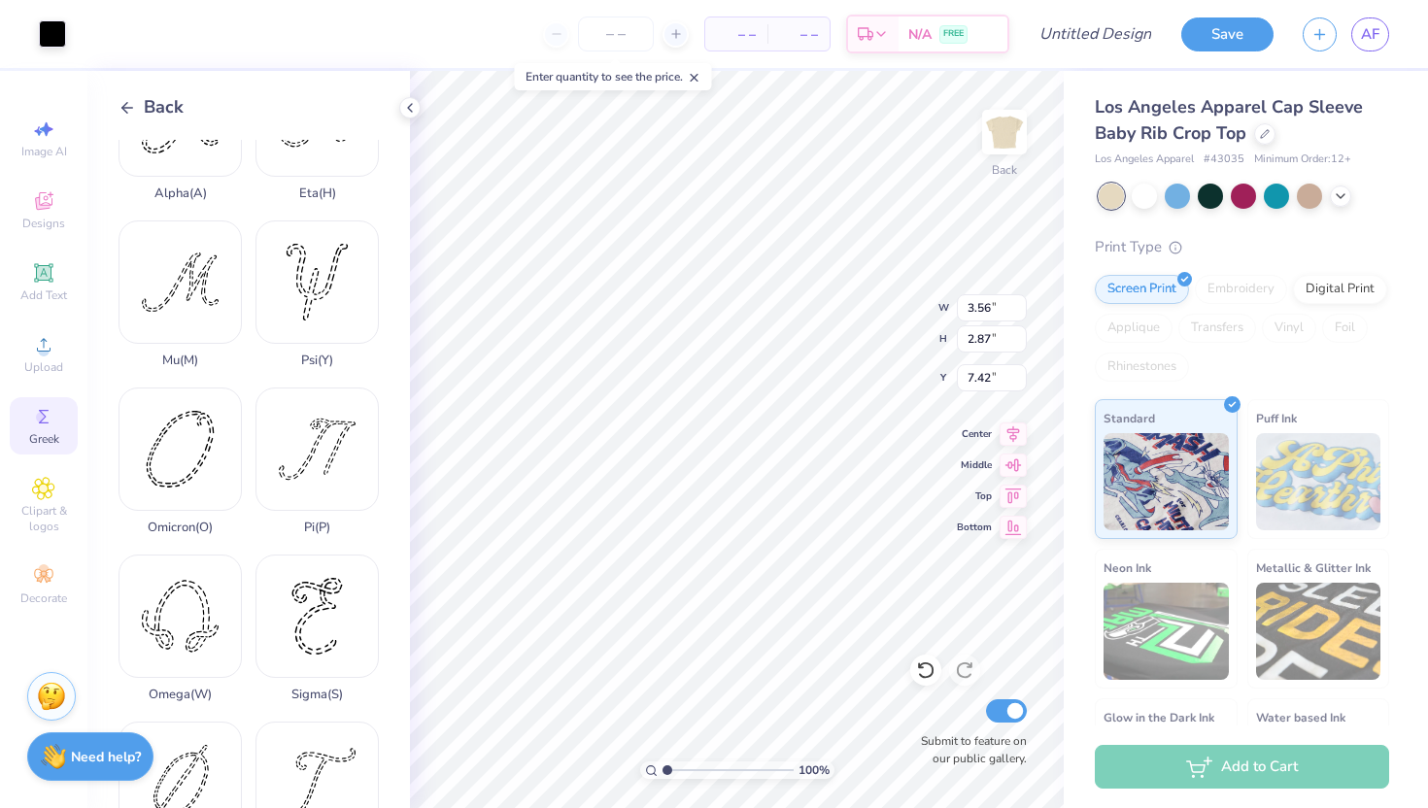
type input "7.68"
click at [46, 280] on icon at bounding box center [43, 272] width 18 height 18
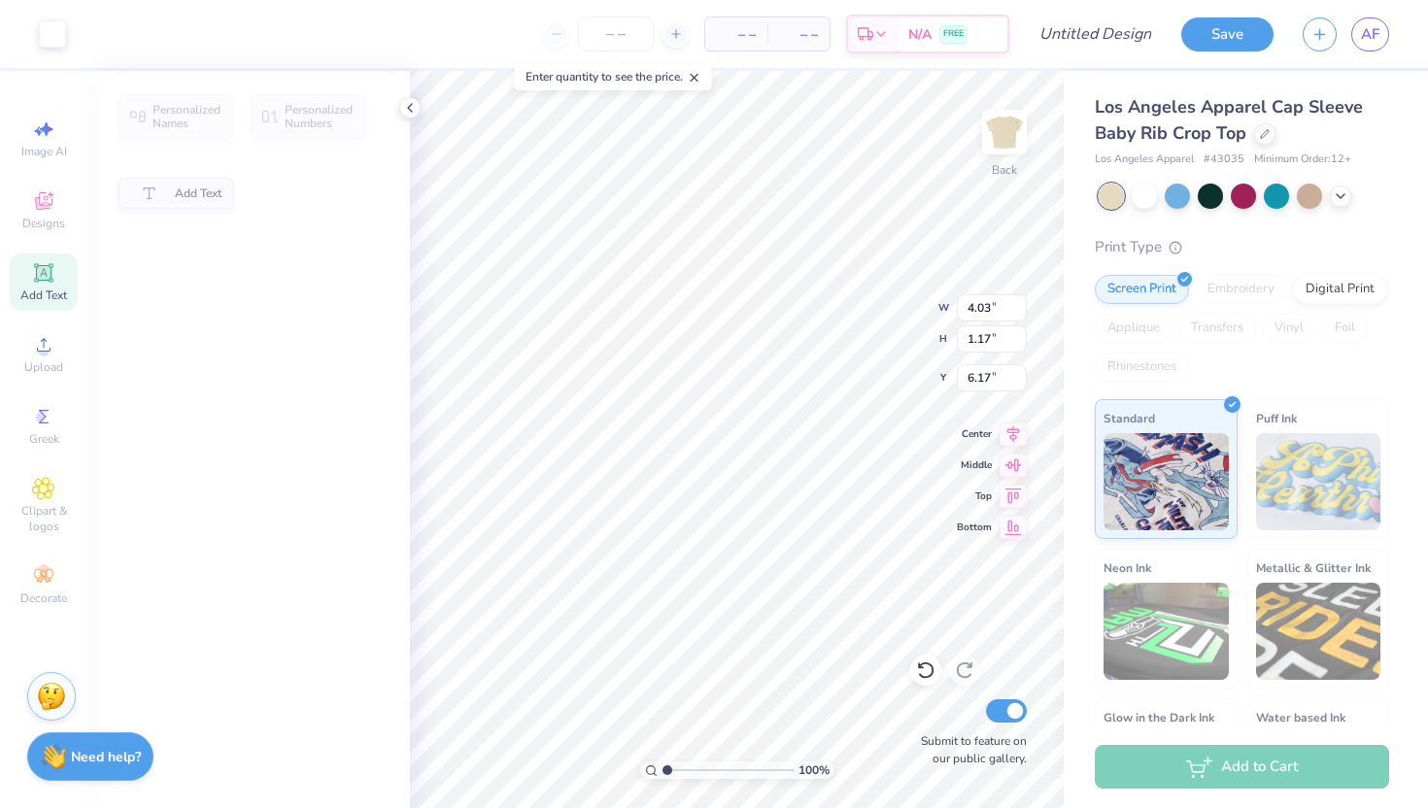
type input "4.03"
type input "1.17"
type input "6.17"
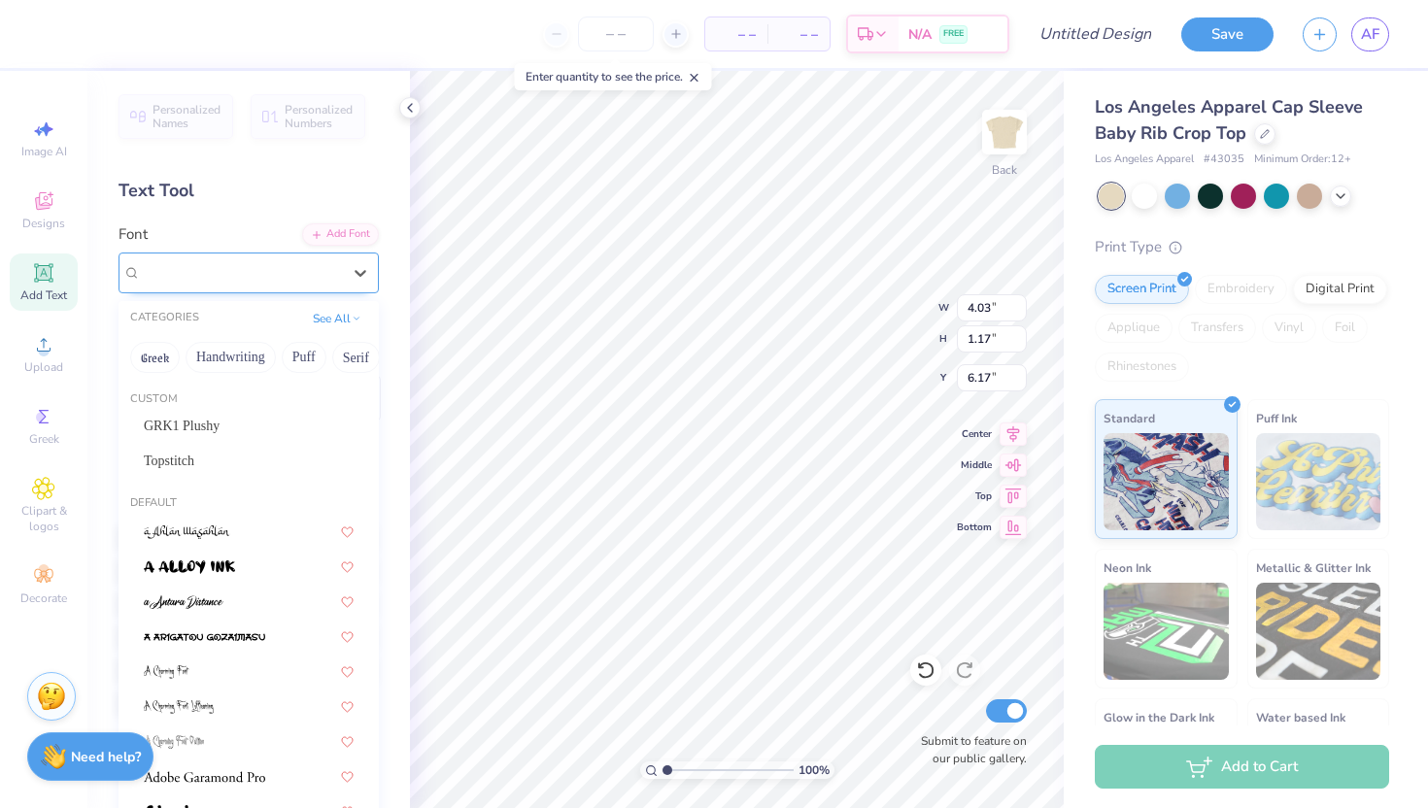
click at [230, 263] on div "Super Dream" at bounding box center [241, 272] width 204 height 30
click at [220, 423] on span "GRK1 Plushy" at bounding box center [182, 426] width 76 height 20
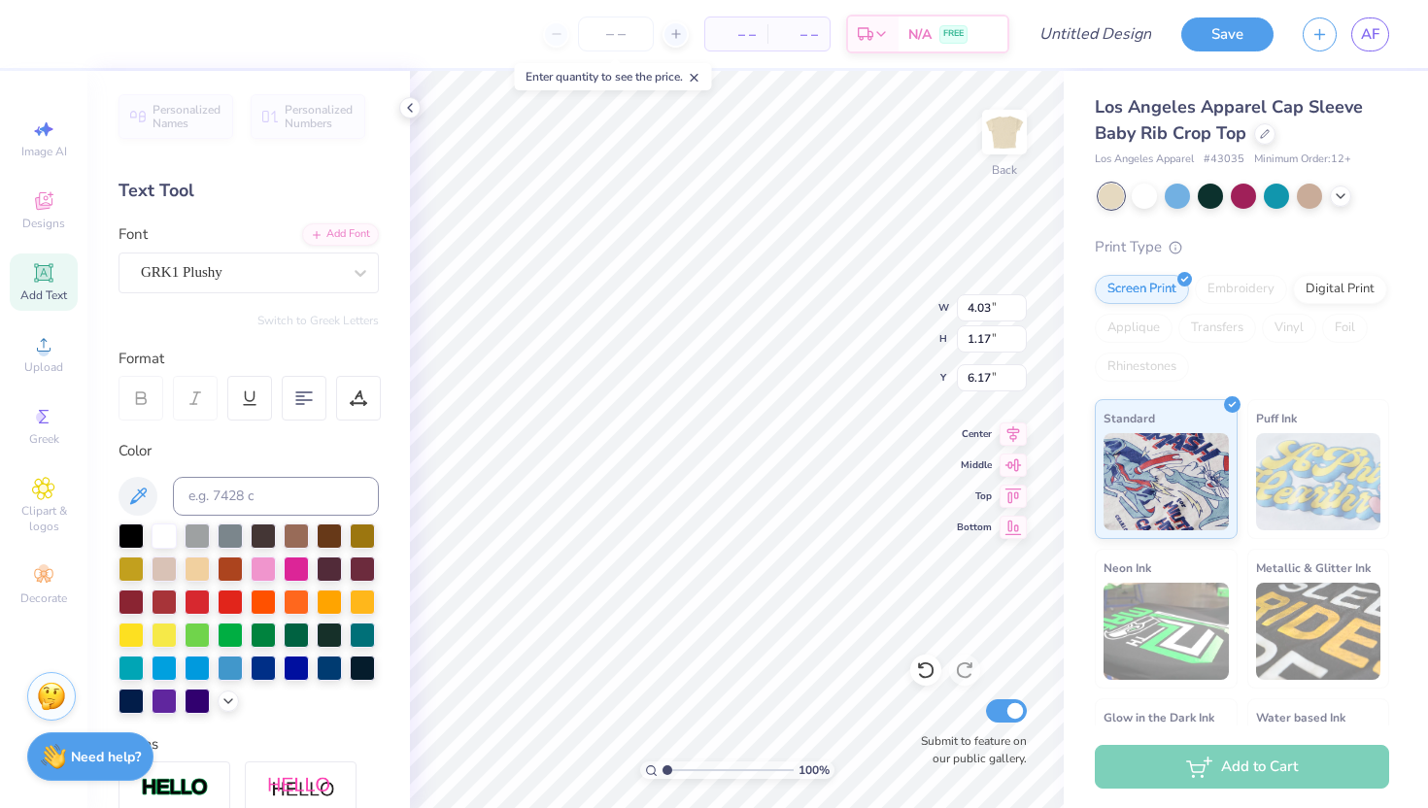
type input "5.87"
type input "1.22"
type input "6.14"
click at [797, 520] on li "Select All" at bounding box center [820, 519] width 153 height 38
type input "6.97"
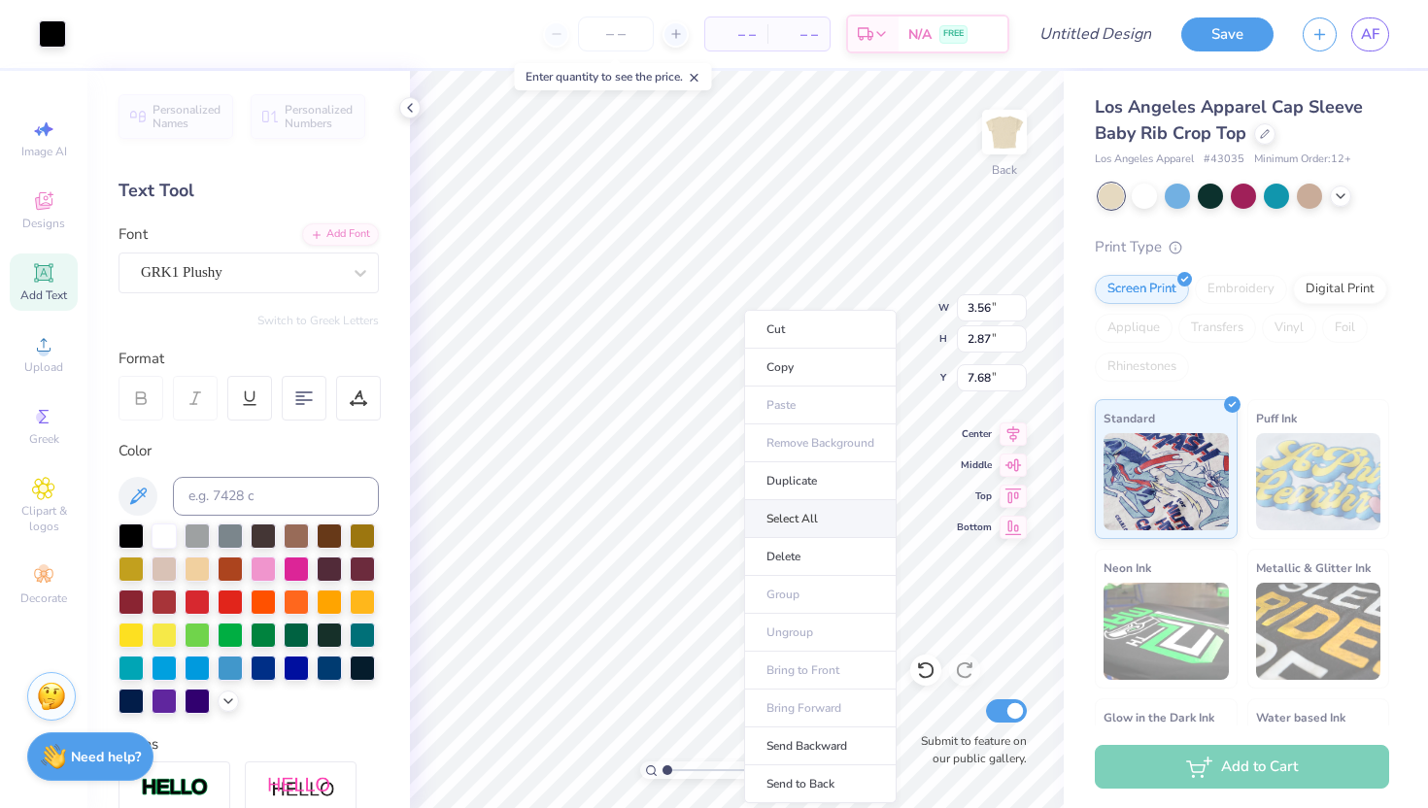
type input "8.54"
type input "2.01"
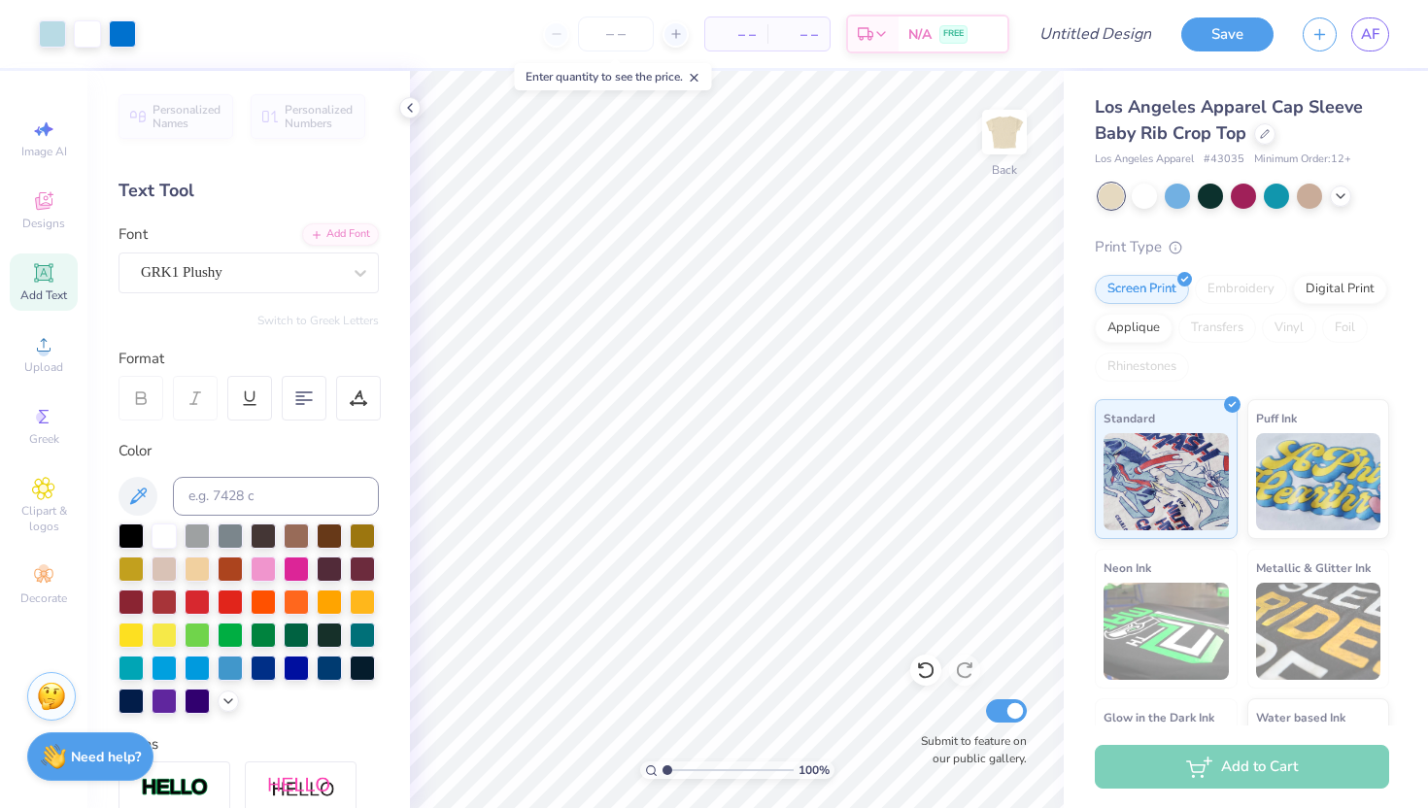
click at [234, 295] on div "Personalized Names Personalized Numbers Text Tool Add Font Font GRK1 Plushy Swi…" at bounding box center [248, 439] width 323 height 737
click at [234, 281] on div "GRK1 Plushy" at bounding box center [241, 272] width 204 height 30
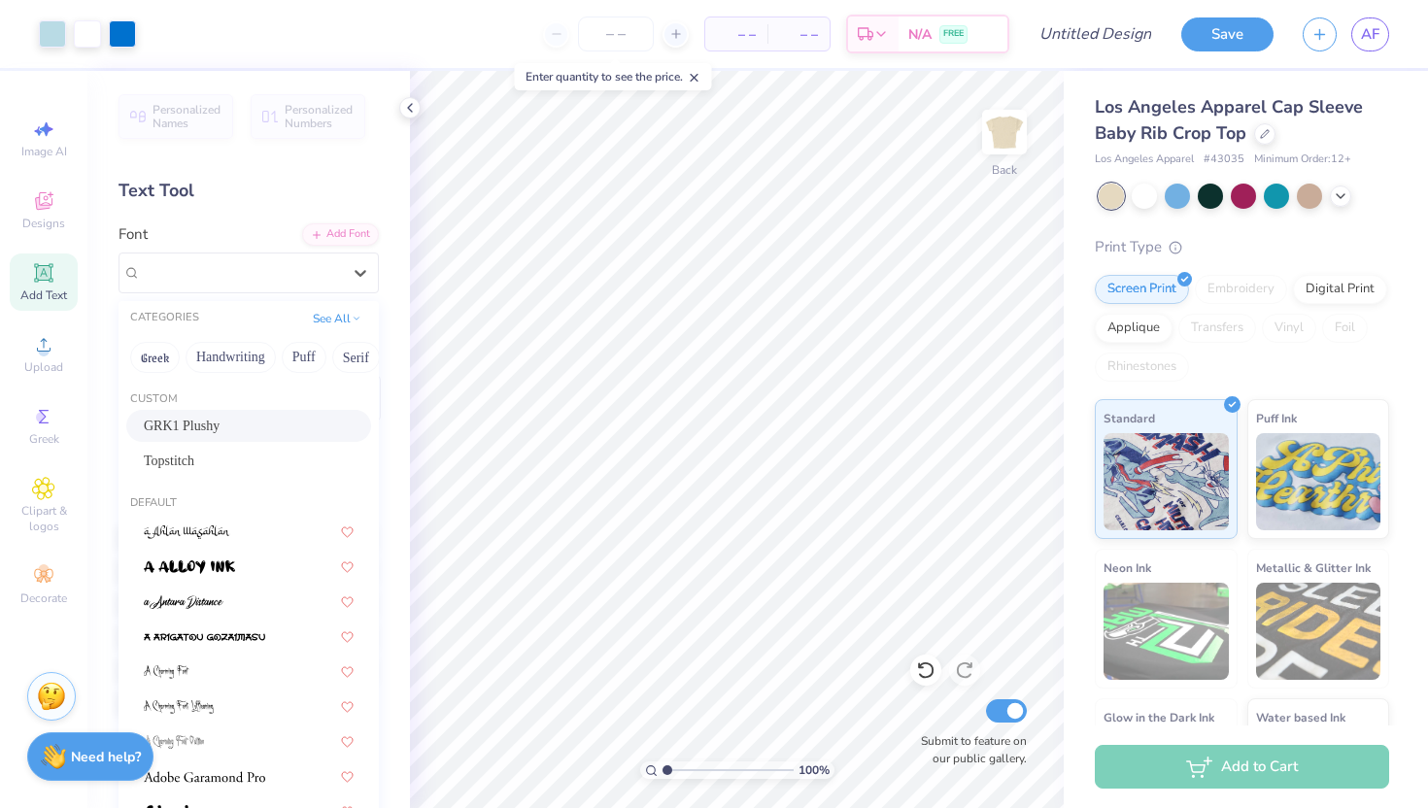
click at [220, 423] on span "GRK1 Plushy" at bounding box center [182, 426] width 76 height 20
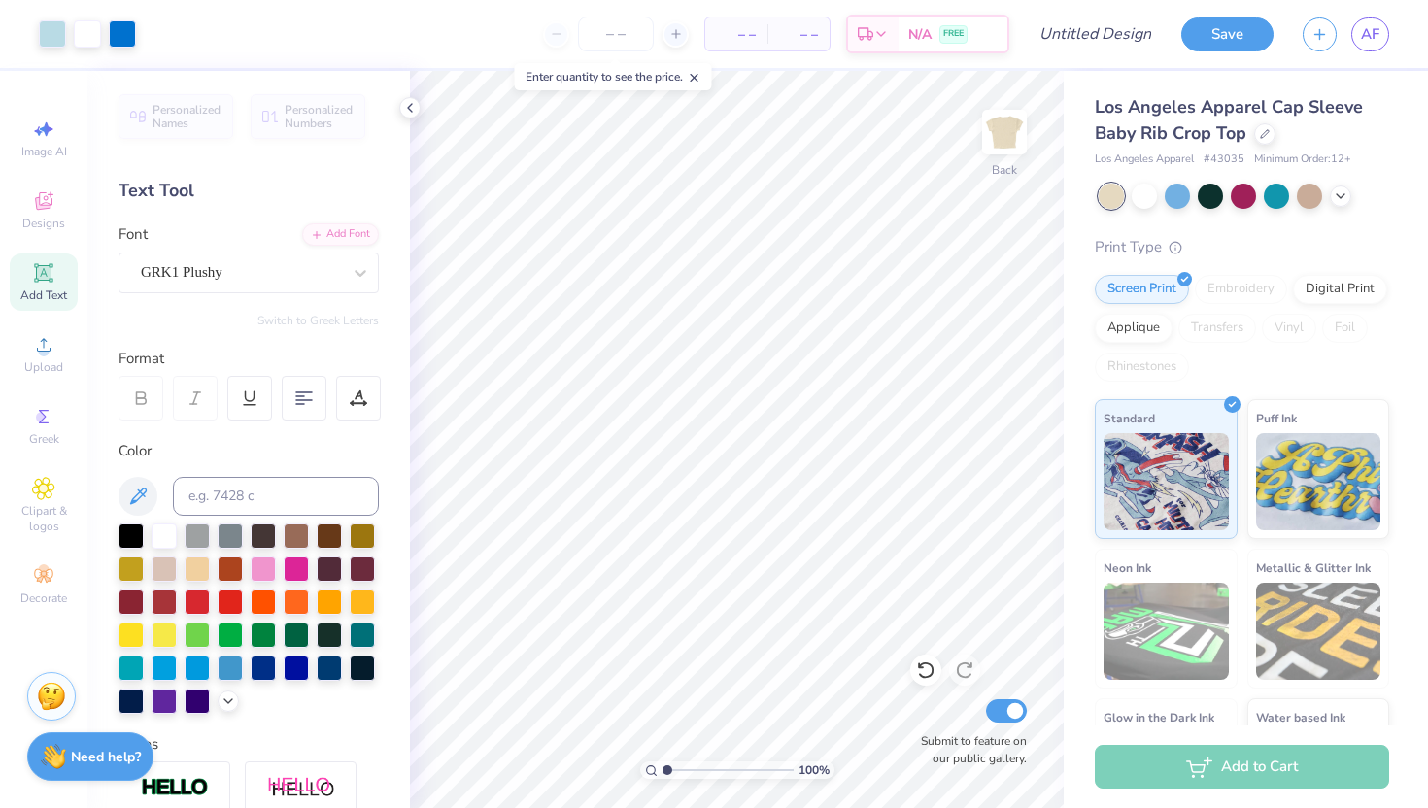
click at [42, 273] on icon at bounding box center [43, 272] width 23 height 23
click at [306, 275] on div "Super Dream" at bounding box center [241, 272] width 204 height 30
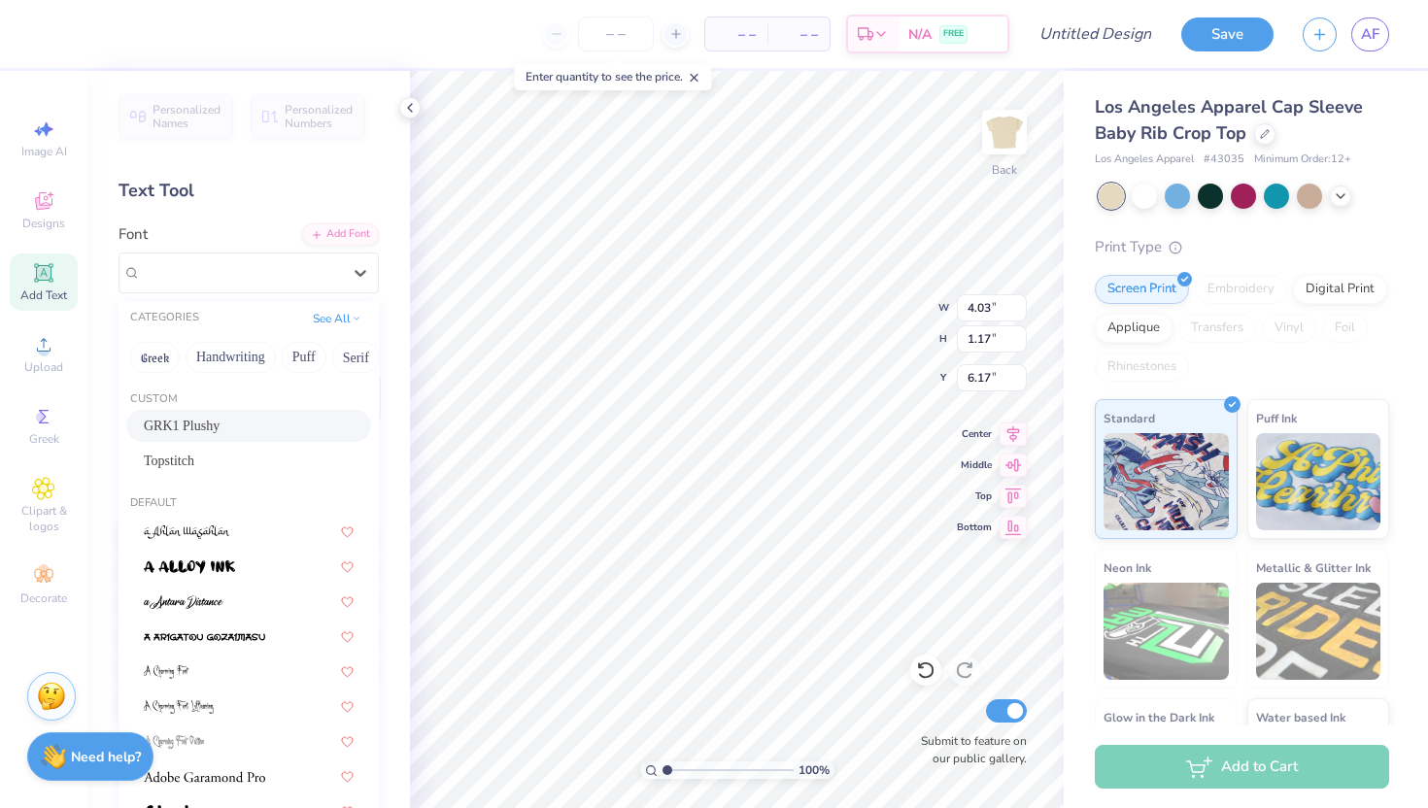
click at [277, 430] on div "GRK1 Plushy" at bounding box center [249, 426] width 210 height 20
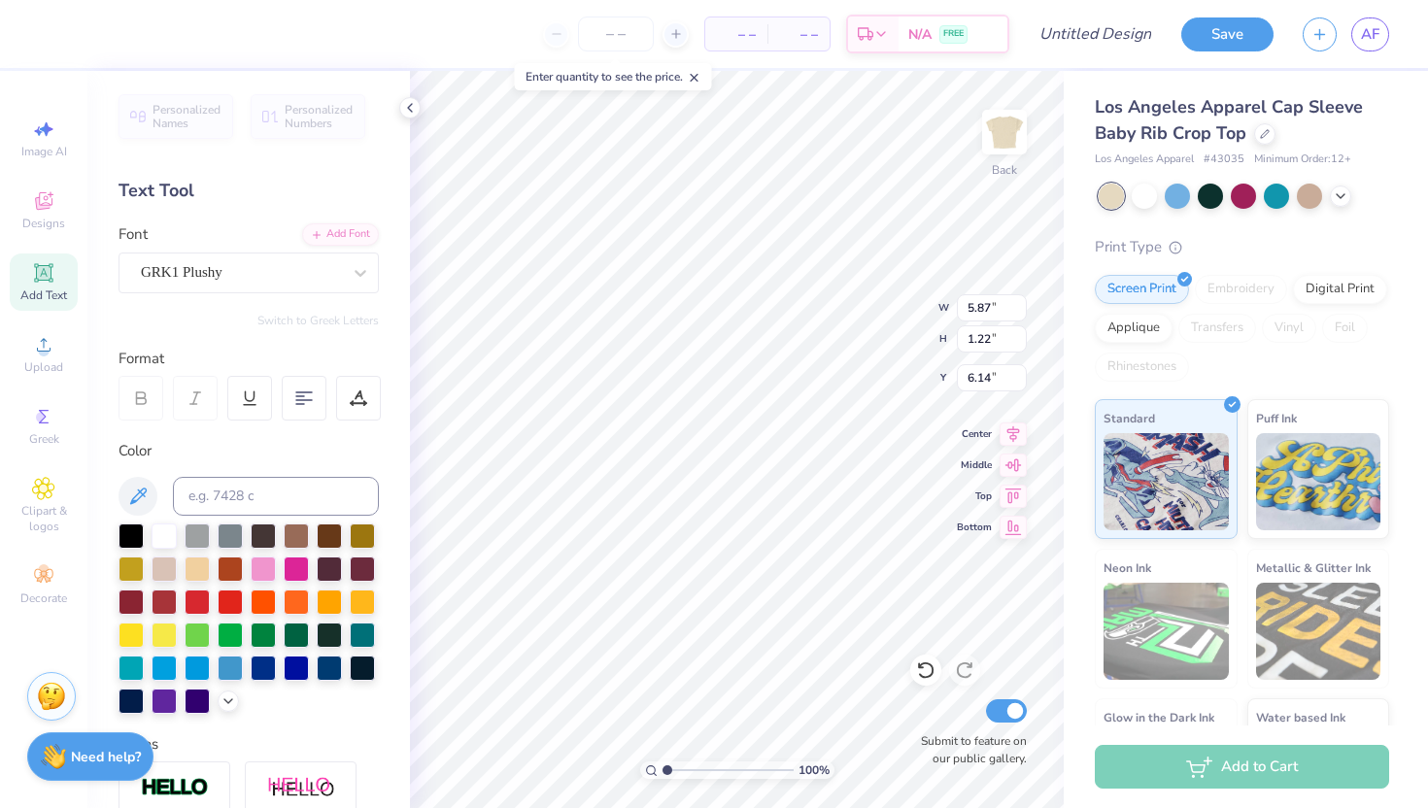
type input "5.87"
type input "1.22"
type input "6.14"
type textarea "T"
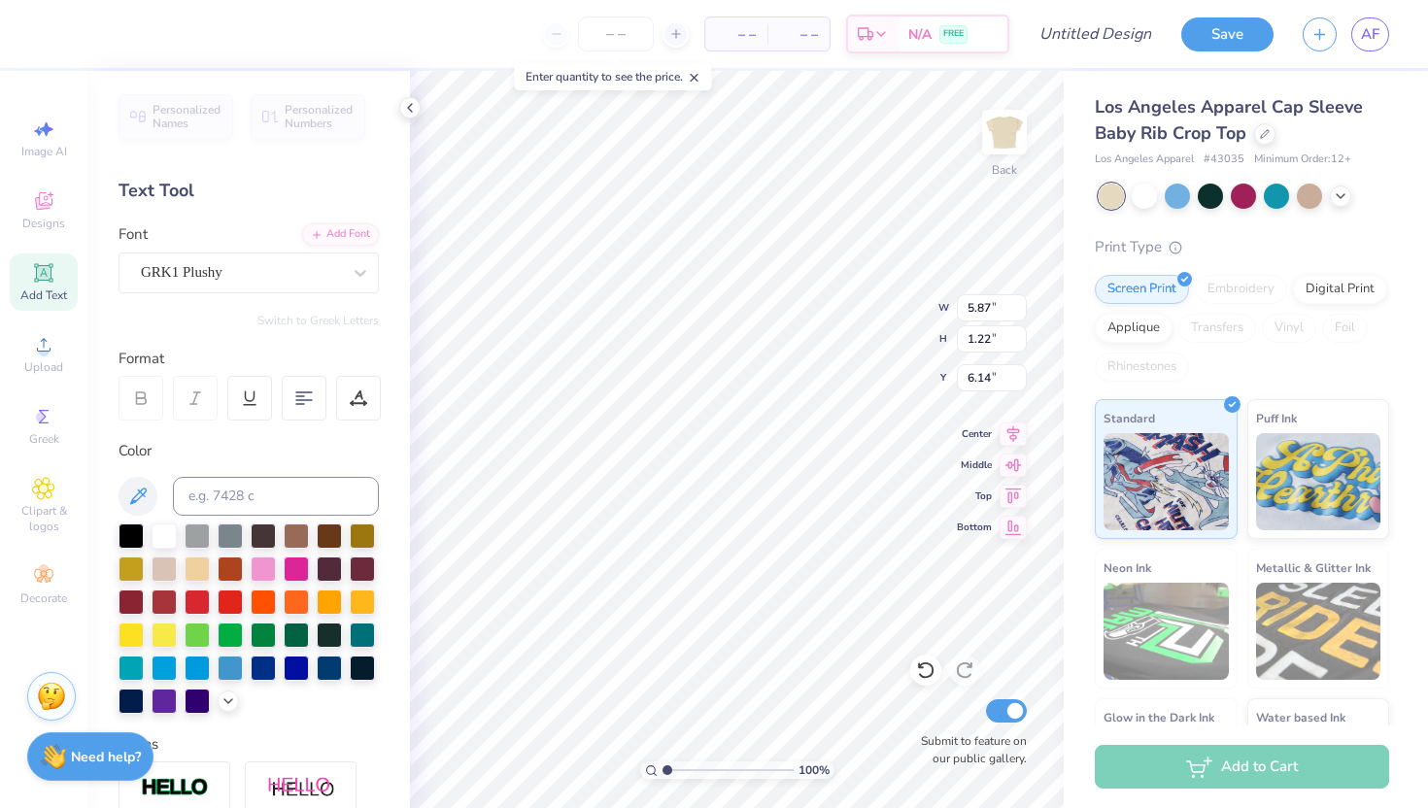
type textarea "p"
type textarea "t"
click at [373, 409] on div at bounding box center [358, 398] width 45 height 45
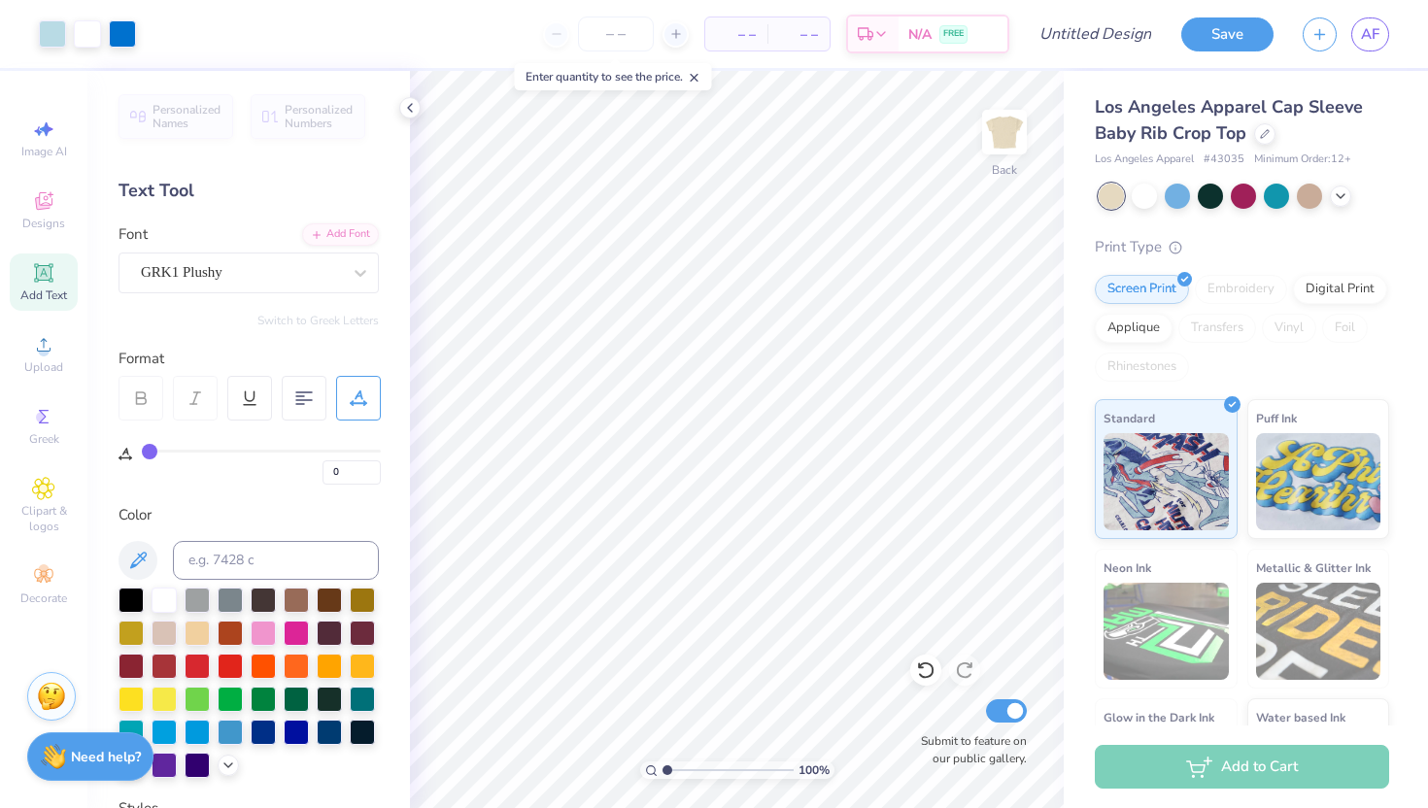
click at [373, 409] on div at bounding box center [358, 398] width 45 height 45
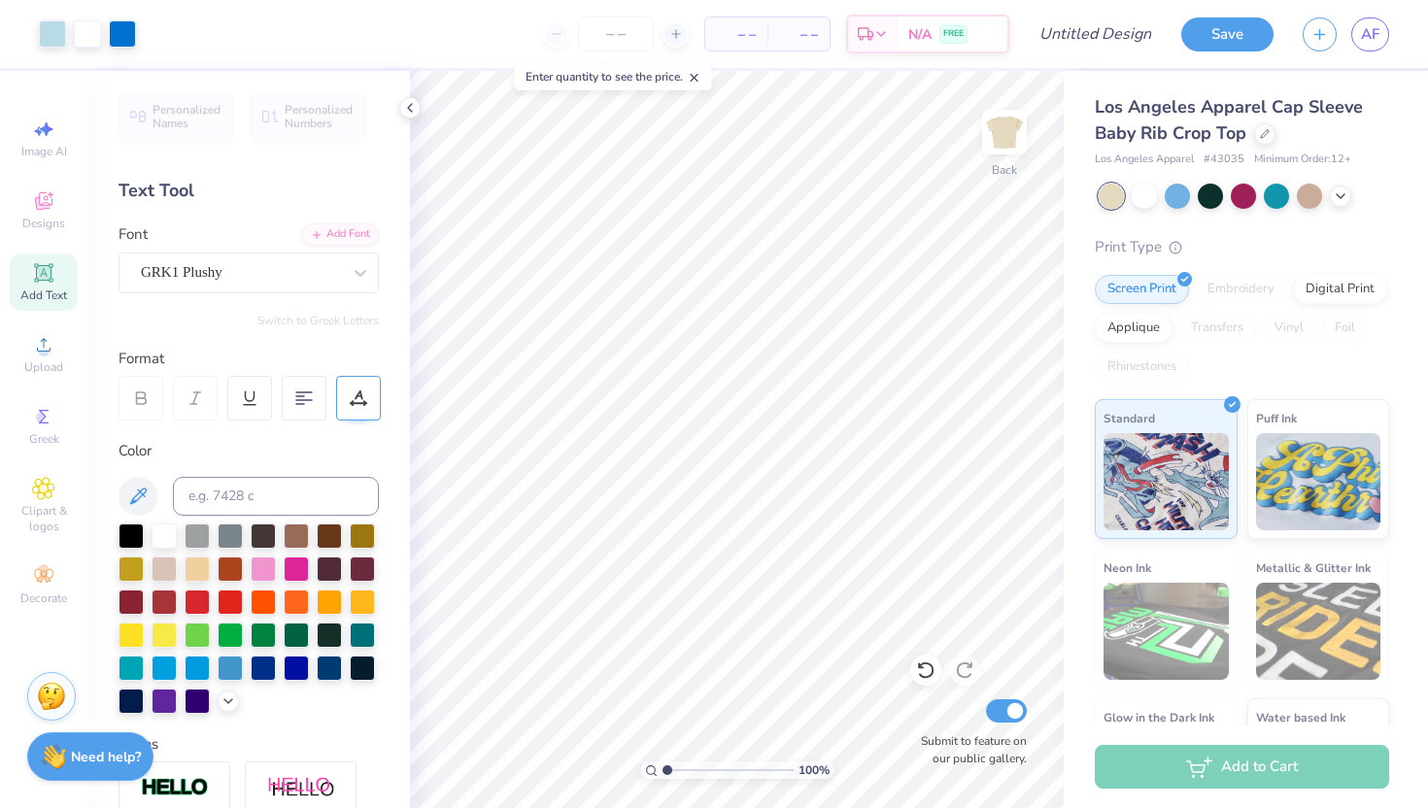
click at [373, 409] on div at bounding box center [358, 398] width 45 height 45
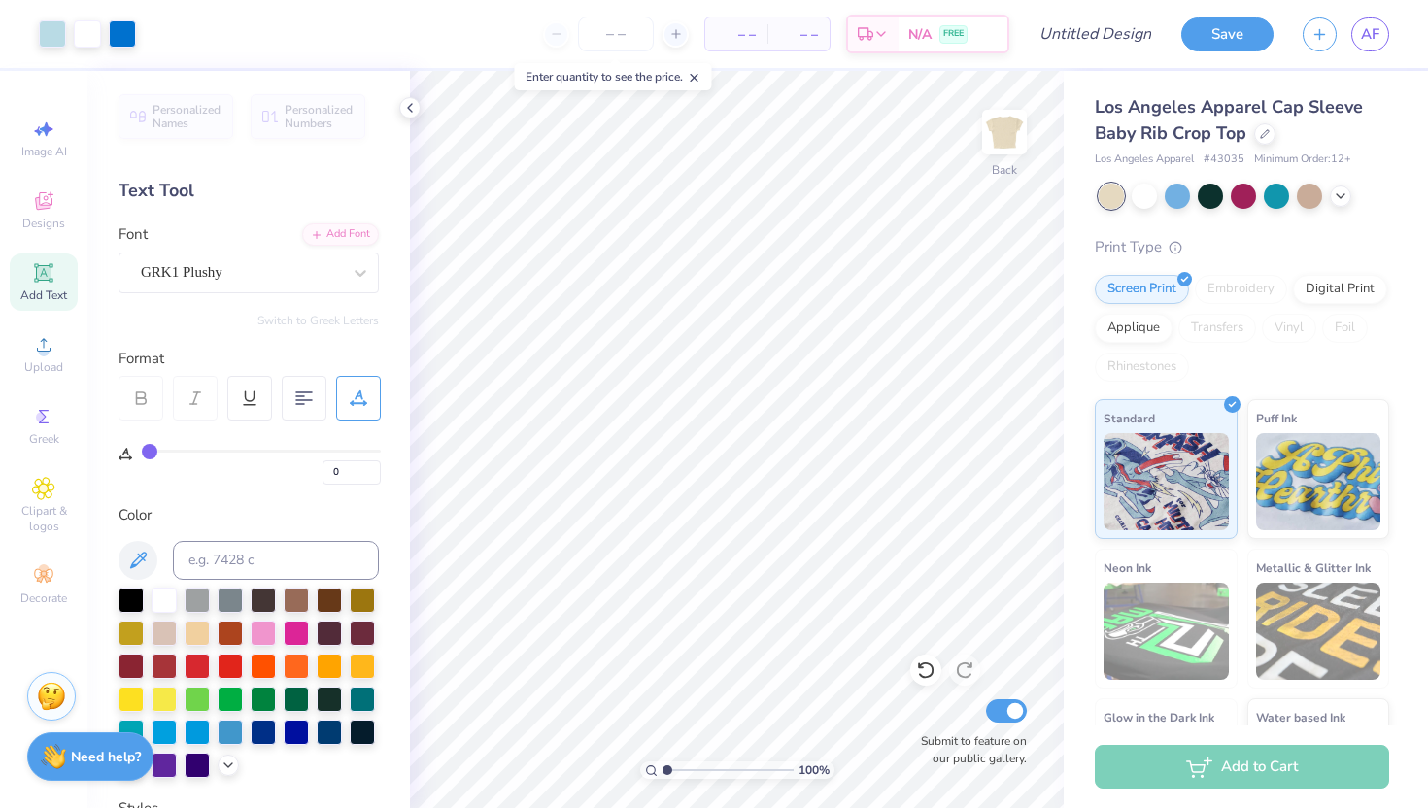
type input "3"
type input "12"
type input "24"
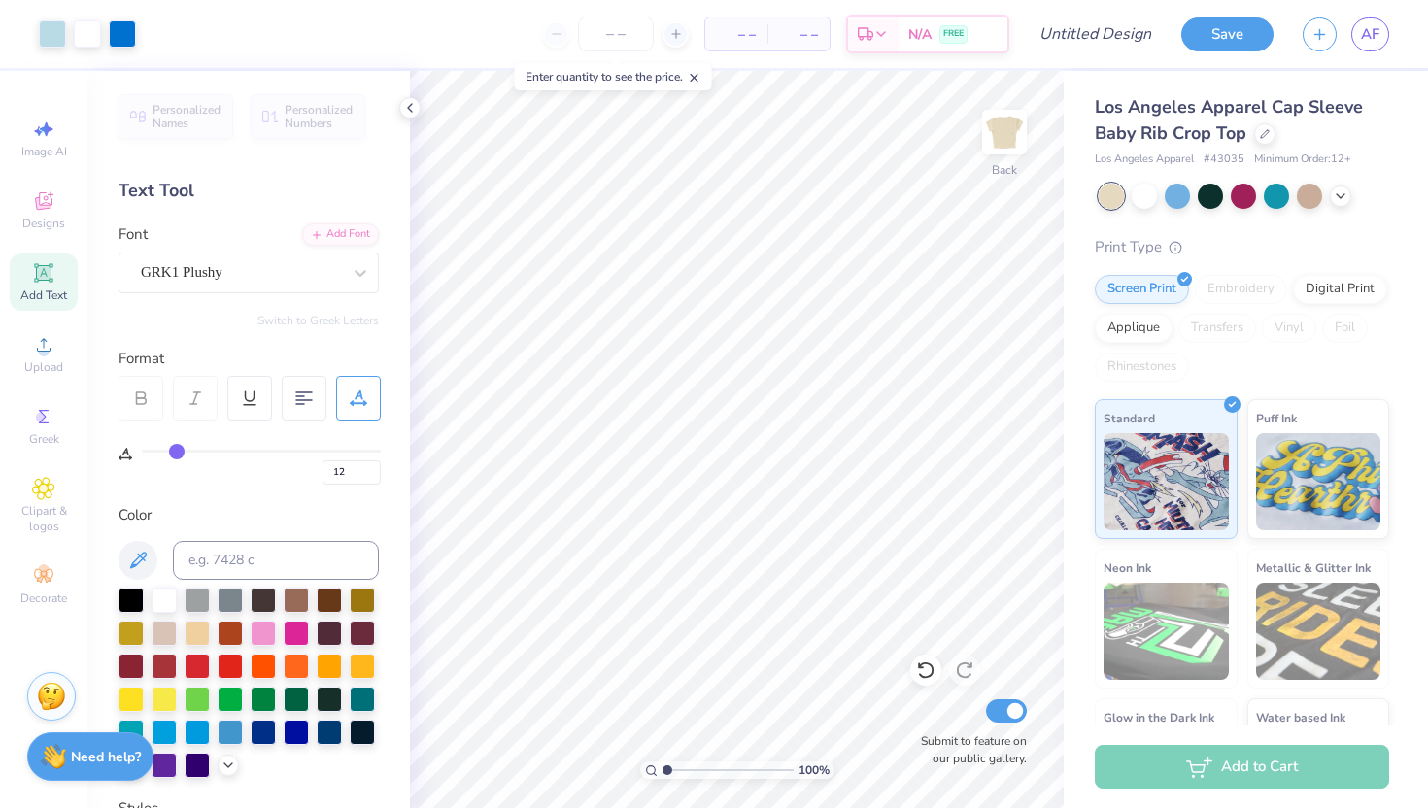
type input "24"
type input "41"
type input "52"
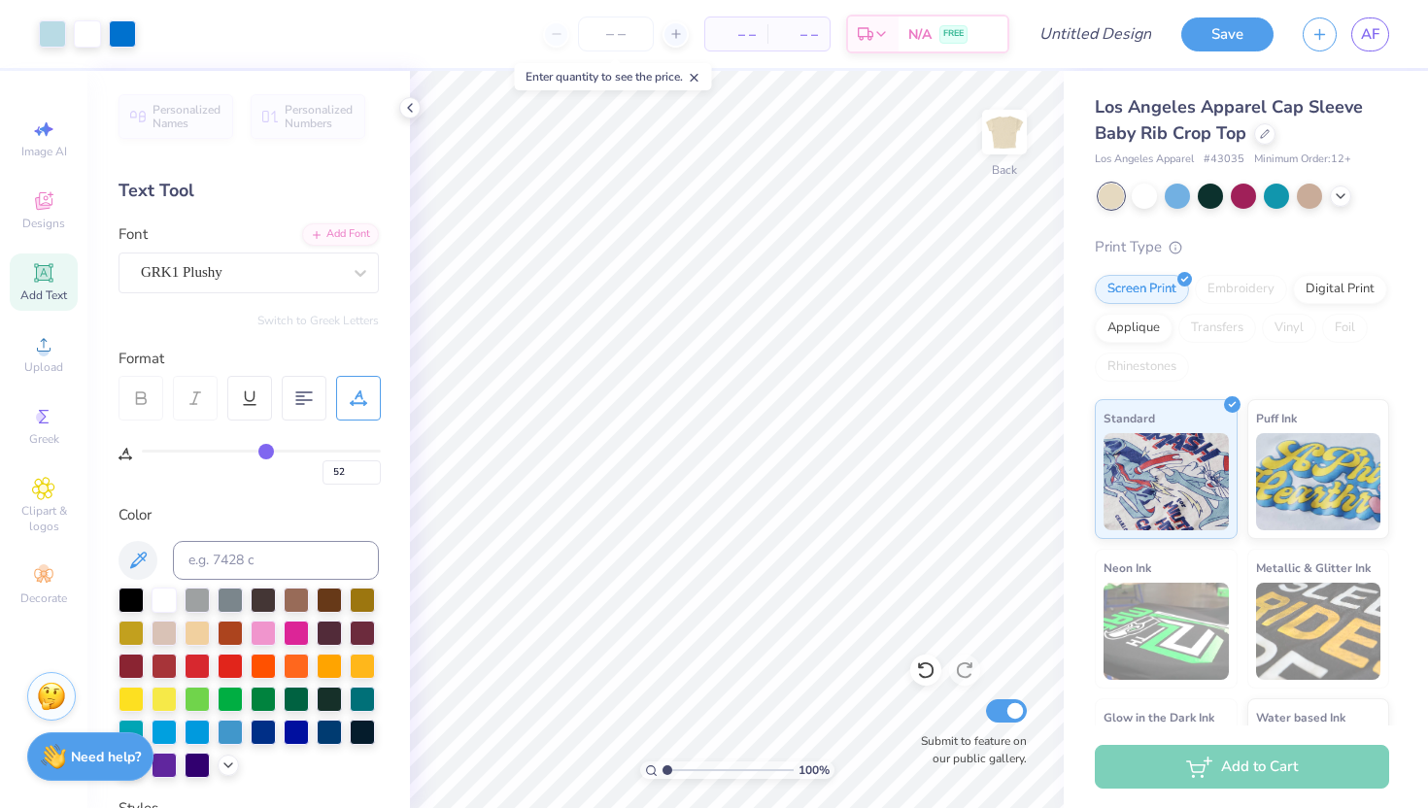
type input "55"
type input "61"
type input "63"
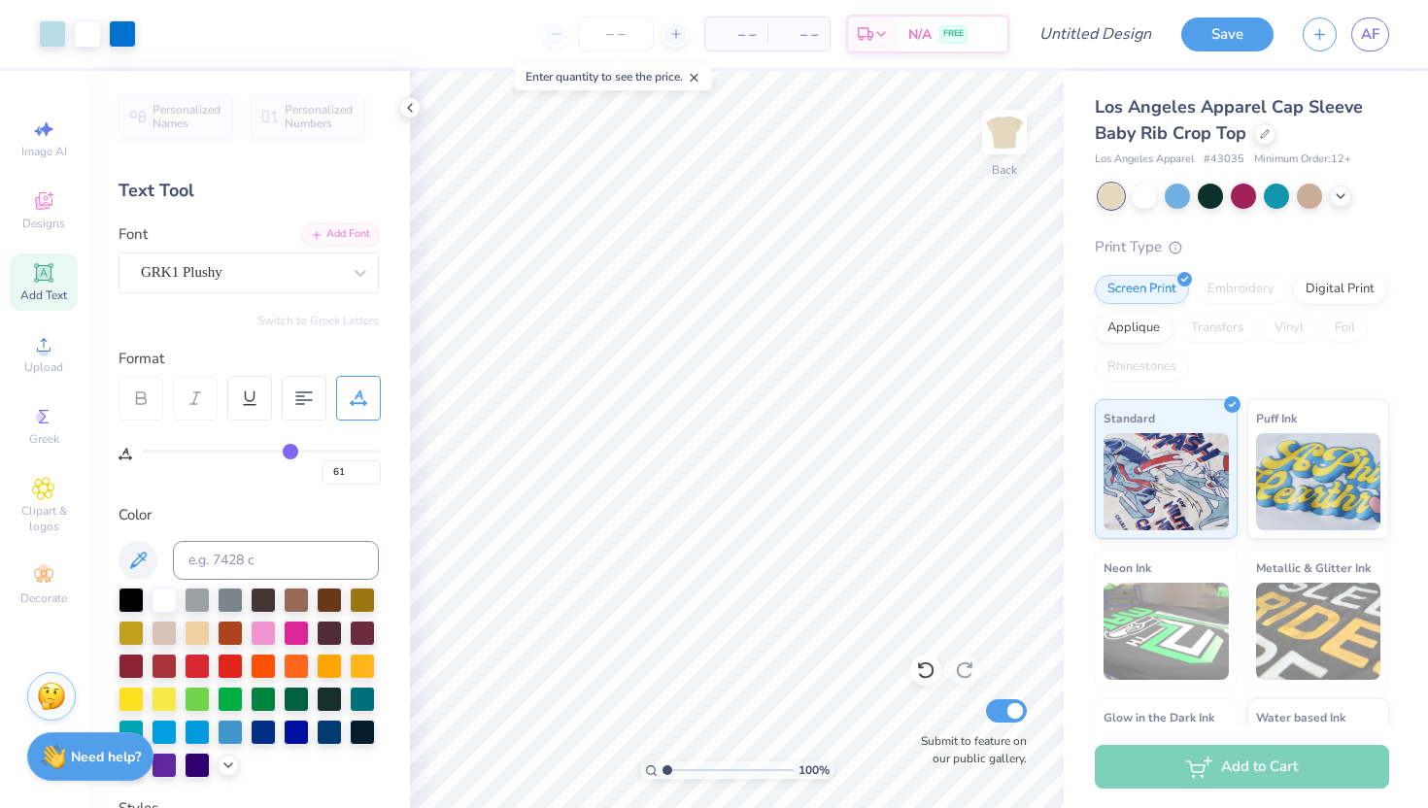
type input "63"
type input "64"
type input "63"
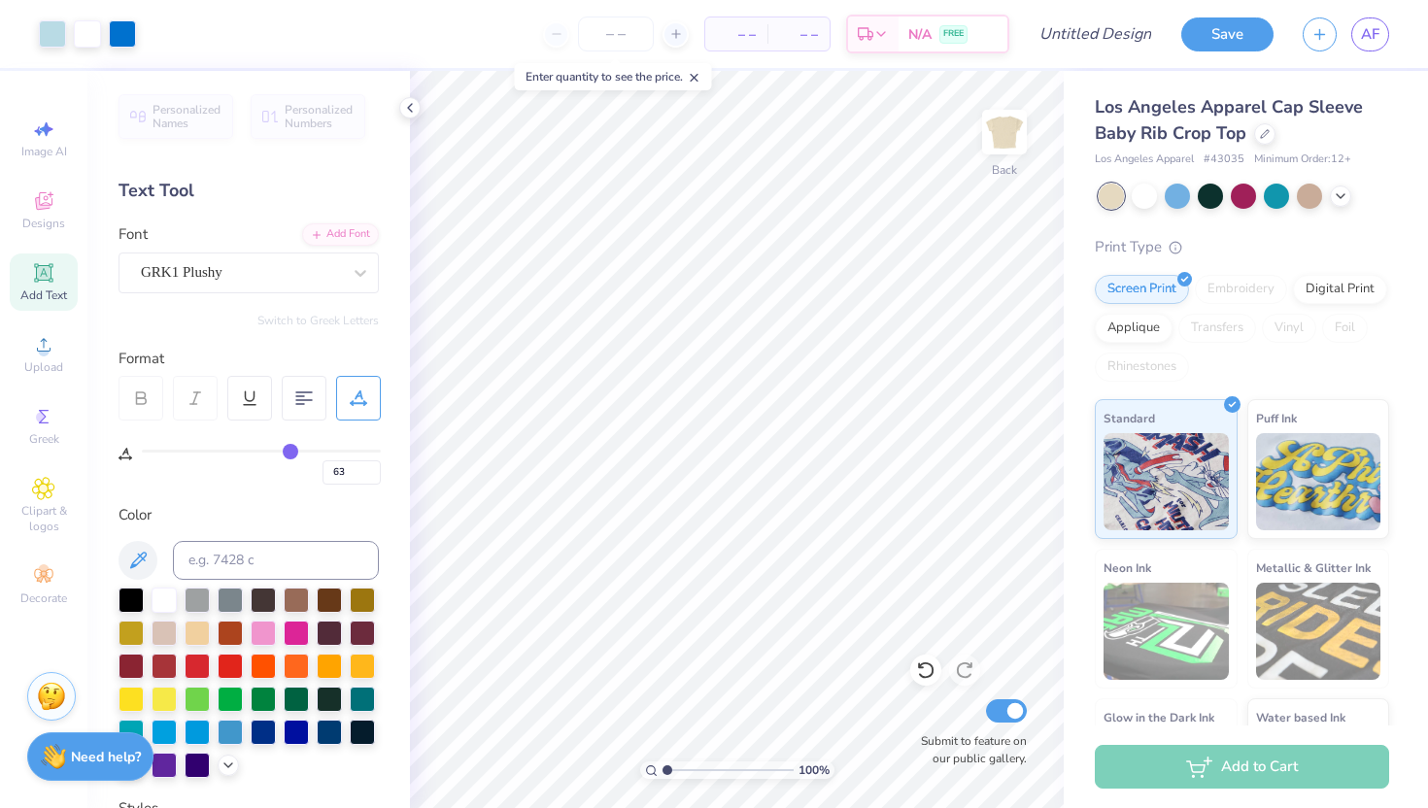
type input "59"
type input "48"
type input "30"
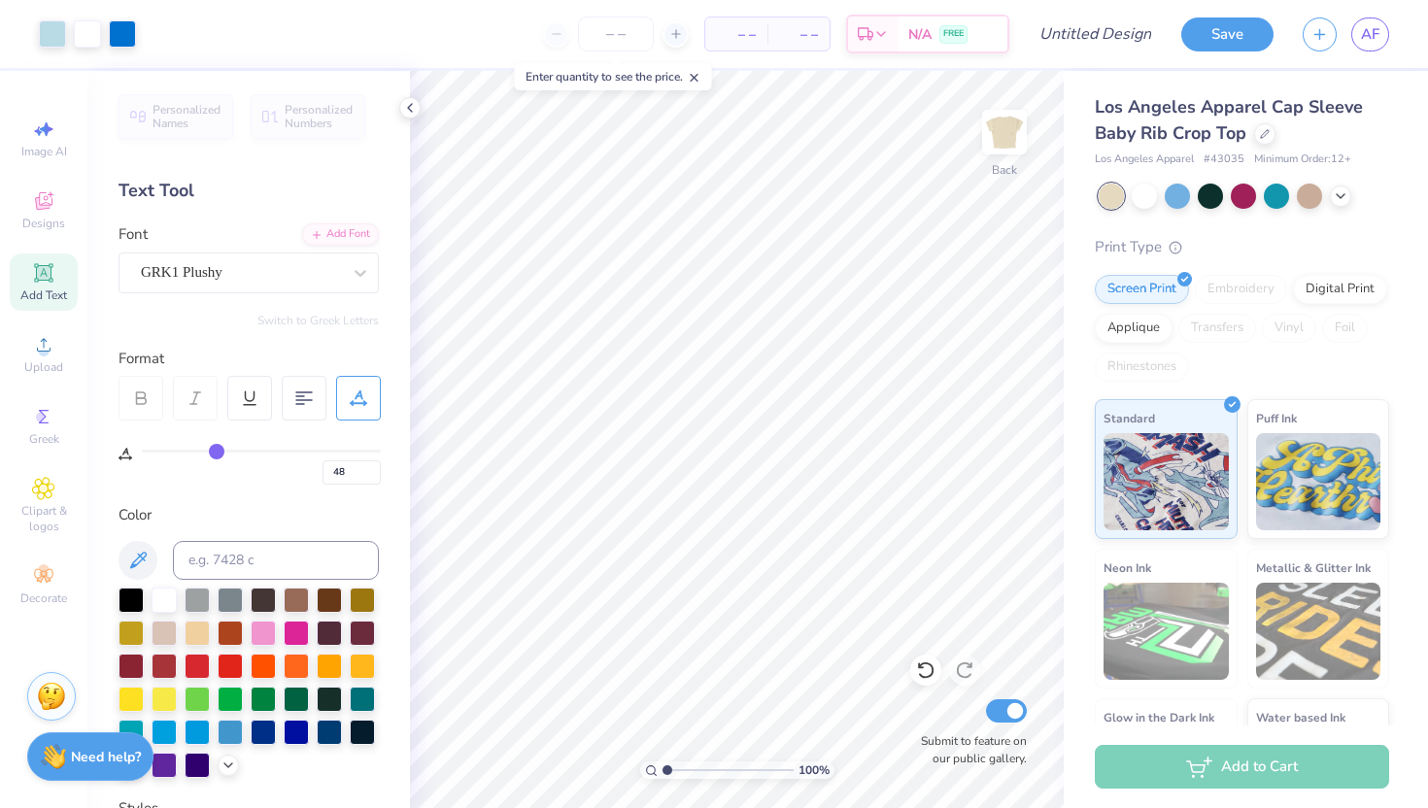
type input "30"
type input "16"
type input "0"
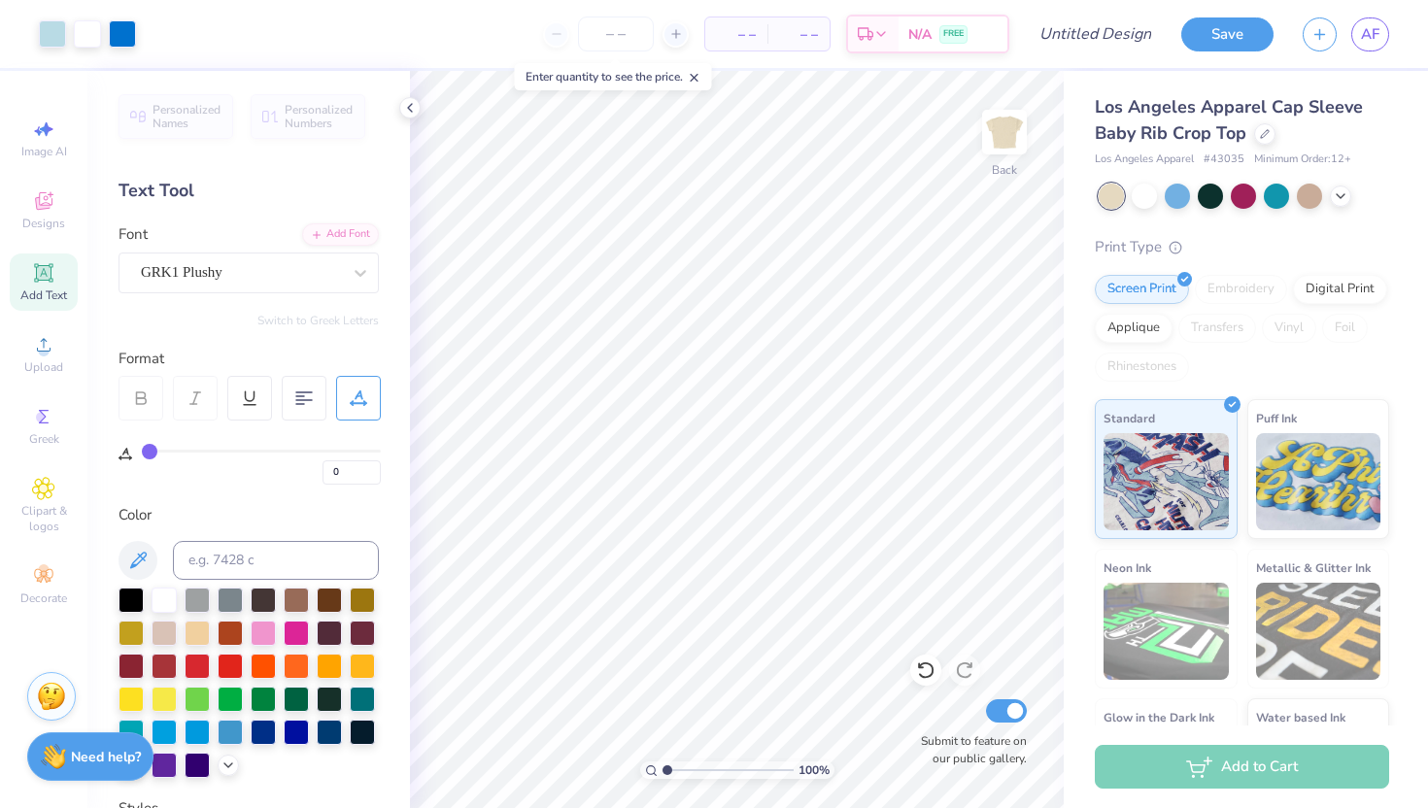
drag, startPoint x: 152, startPoint y: 453, endPoint x: 86, endPoint y: 470, distance: 68.3
click at [142, 453] on input "range" at bounding box center [261, 451] width 239 height 3
click at [357, 390] on icon at bounding box center [358, 398] width 17 height 17
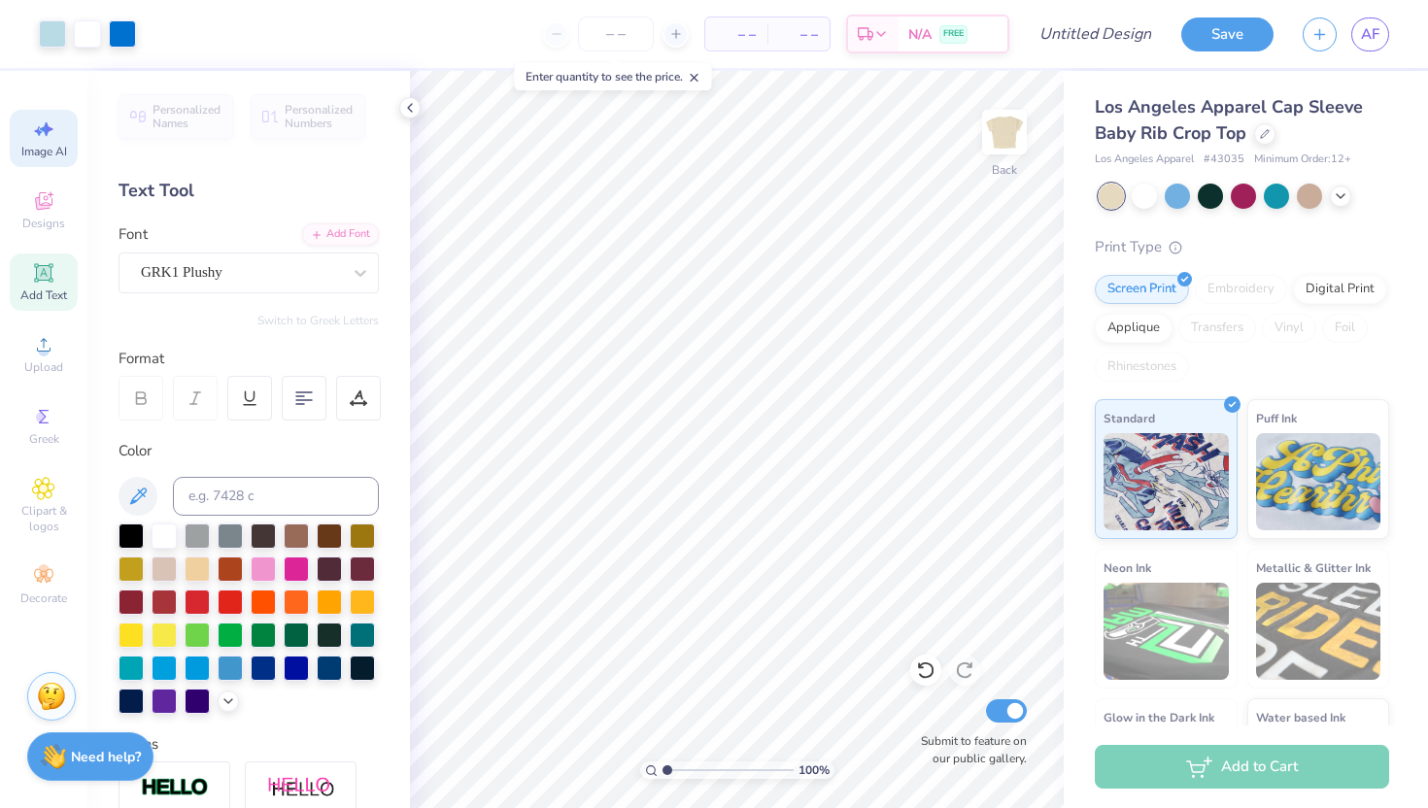
click at [51, 137] on icon at bounding box center [43, 129] width 23 height 23
select select "4"
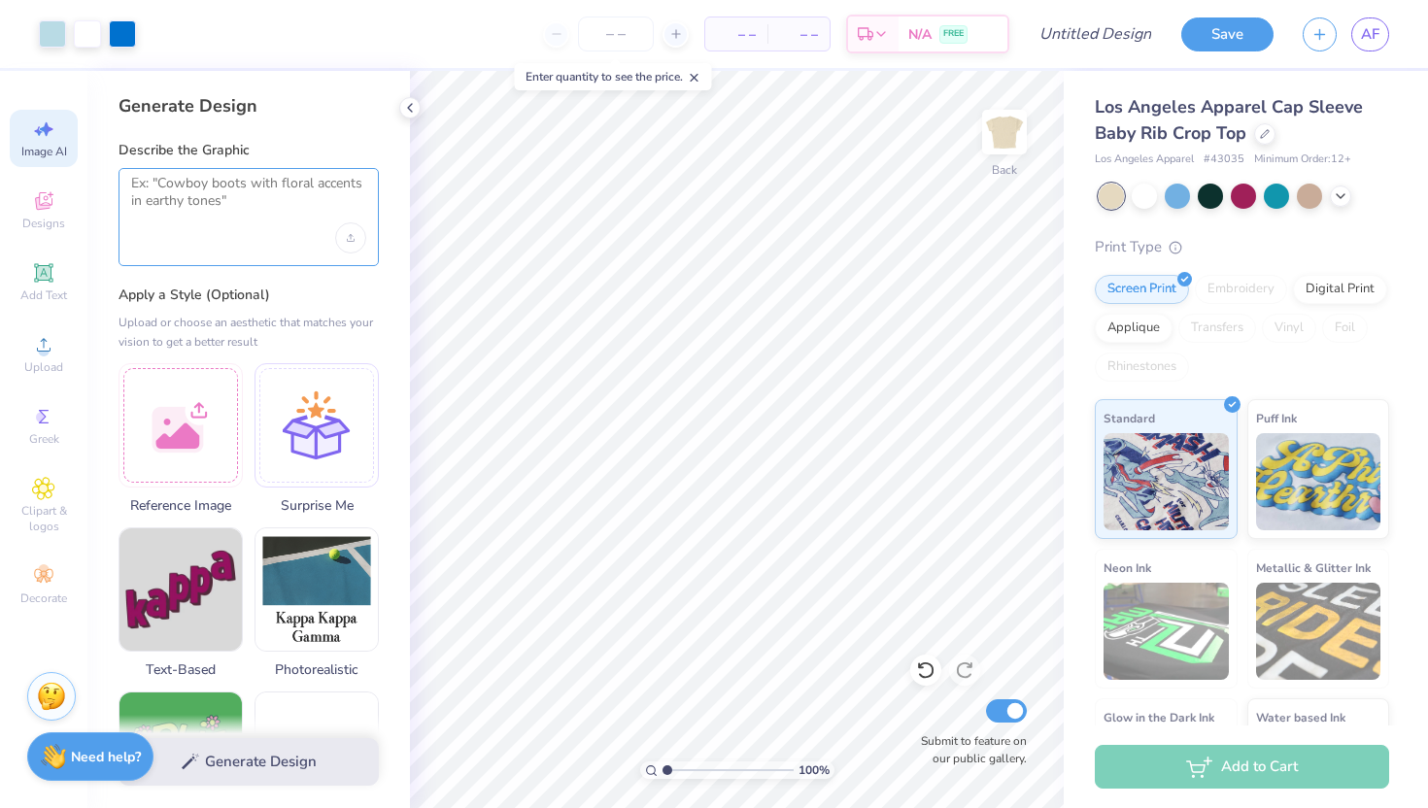
click at [248, 211] on textarea at bounding box center [248, 199] width 235 height 49
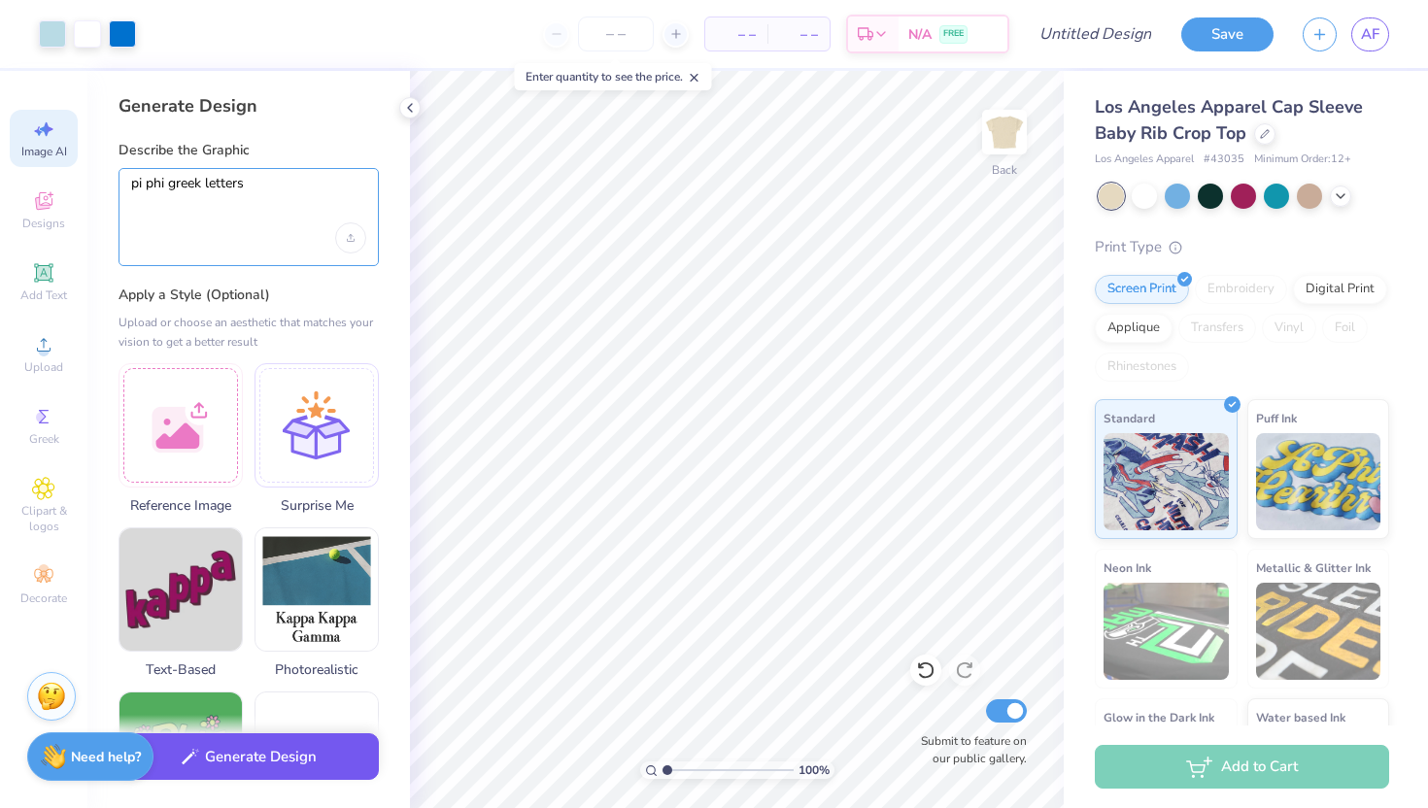
type textarea "pi phi greek letters"
click at [257, 768] on button "Generate Design" at bounding box center [249, 758] width 260 height 48
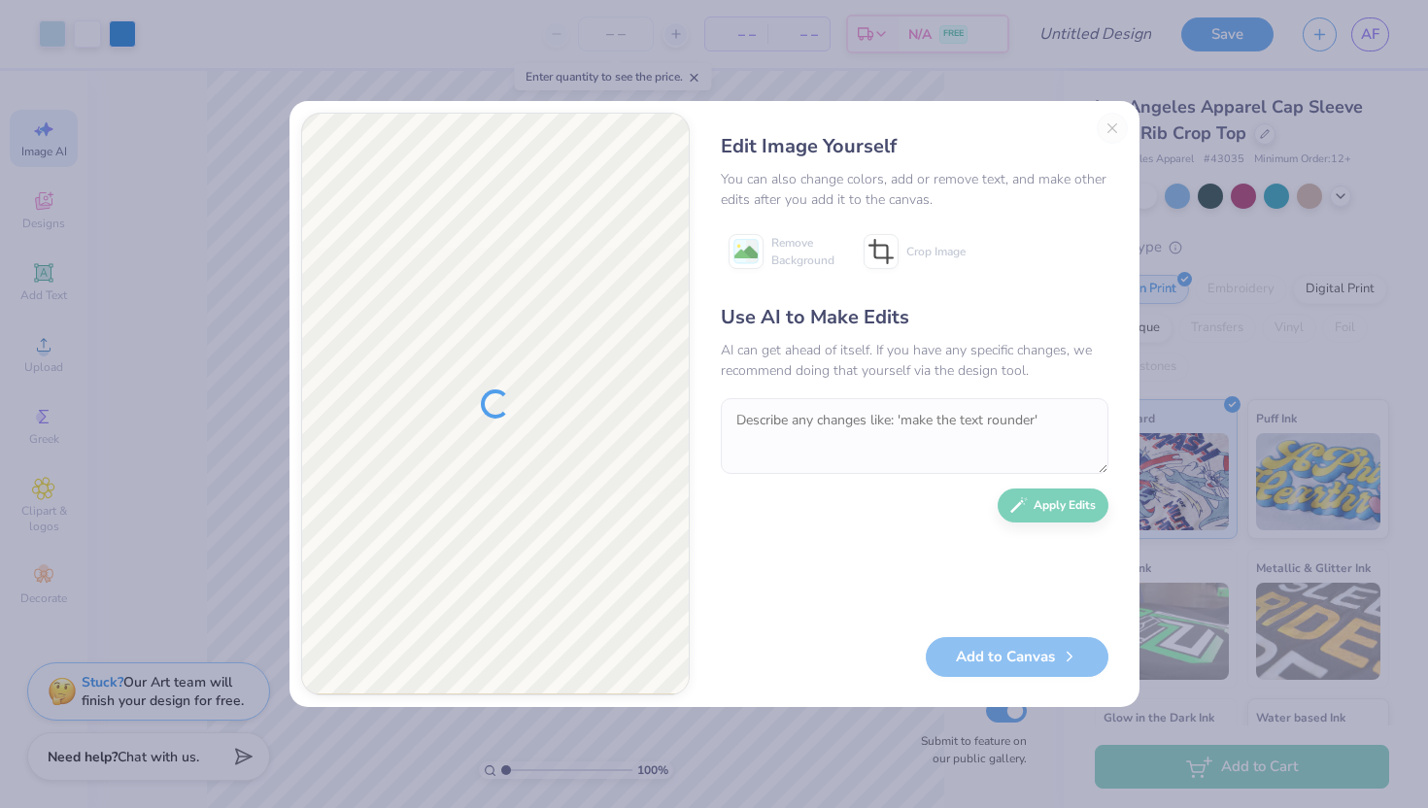
click at [1111, 126] on div "Edit Image Yourself You can also change colors, add or remove text, and make ot…" at bounding box center [914, 404] width 427 height 583
click at [1113, 127] on div "Edit Image Yourself You can also change colors, add or remove text, and make ot…" at bounding box center [914, 404] width 427 height 583
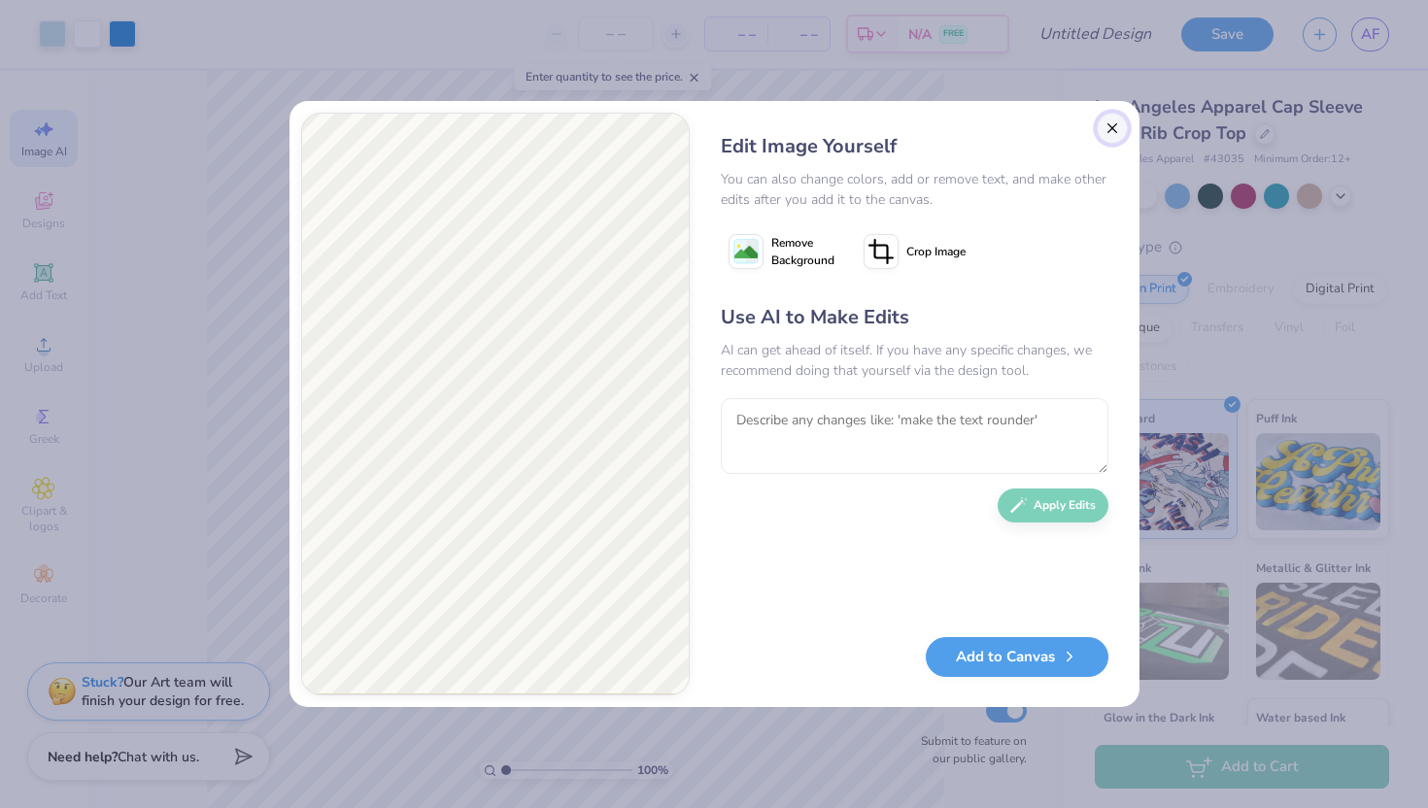
click at [1109, 125] on button "Close" at bounding box center [1112, 128] width 31 height 31
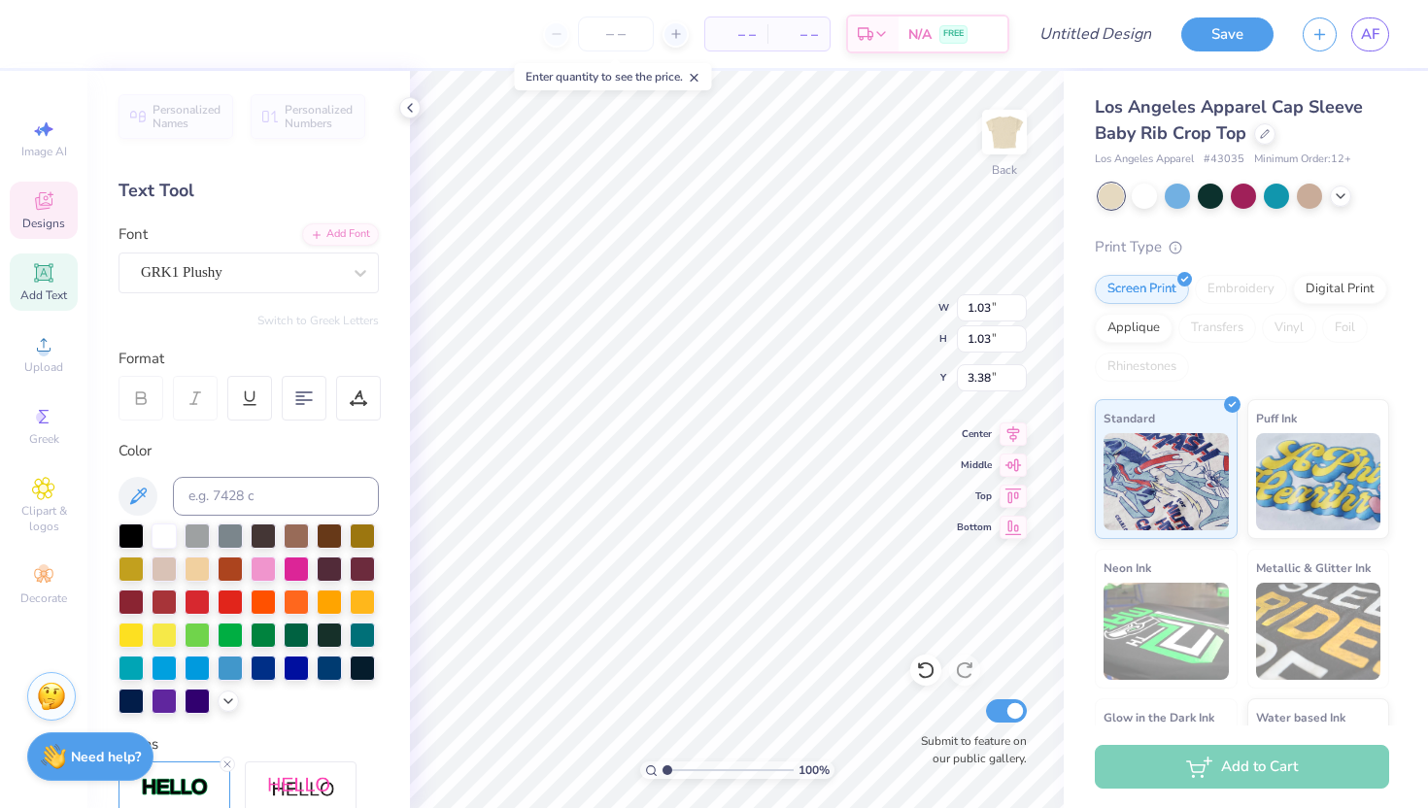
type textarea "S/pi"
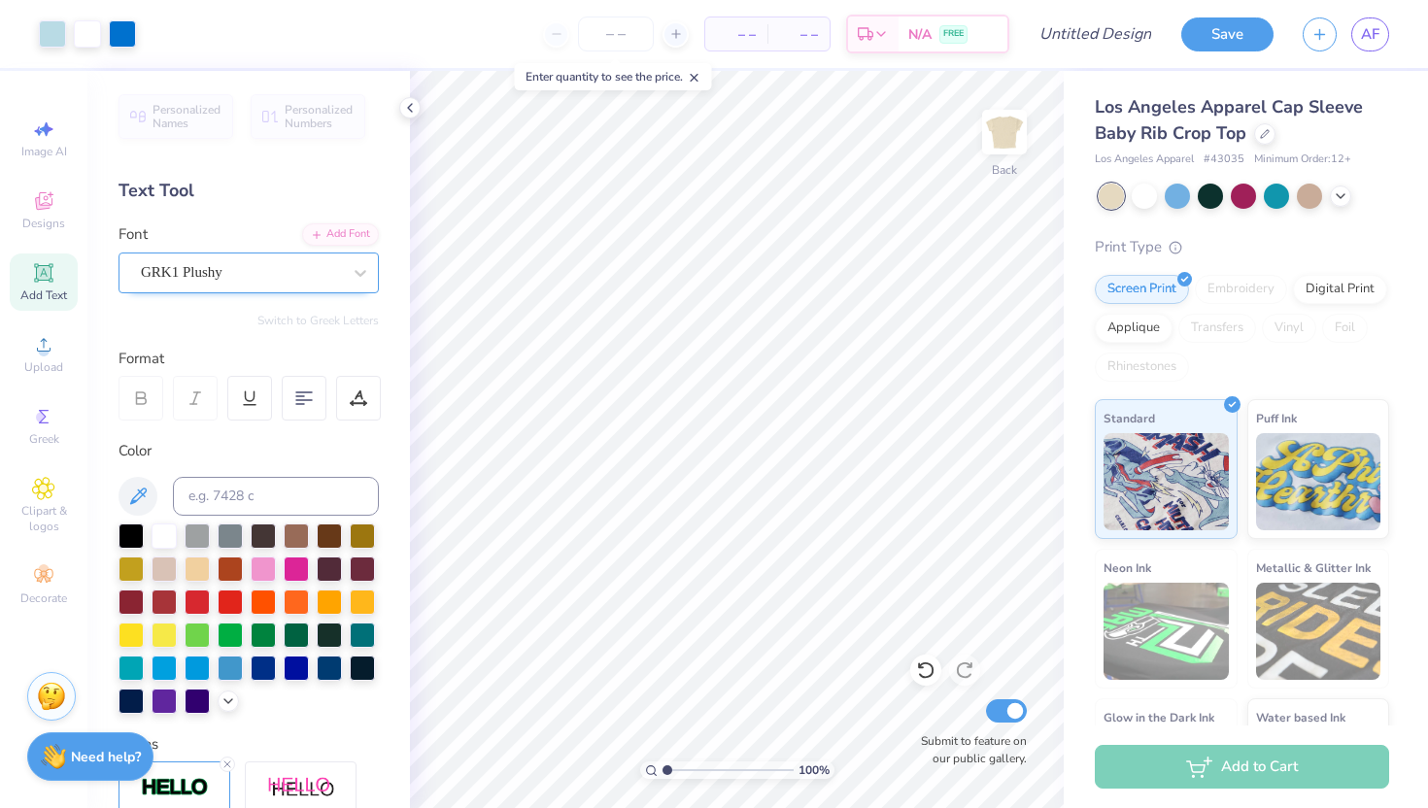
click at [256, 273] on div "GRK1 Plushy" at bounding box center [241, 272] width 204 height 30
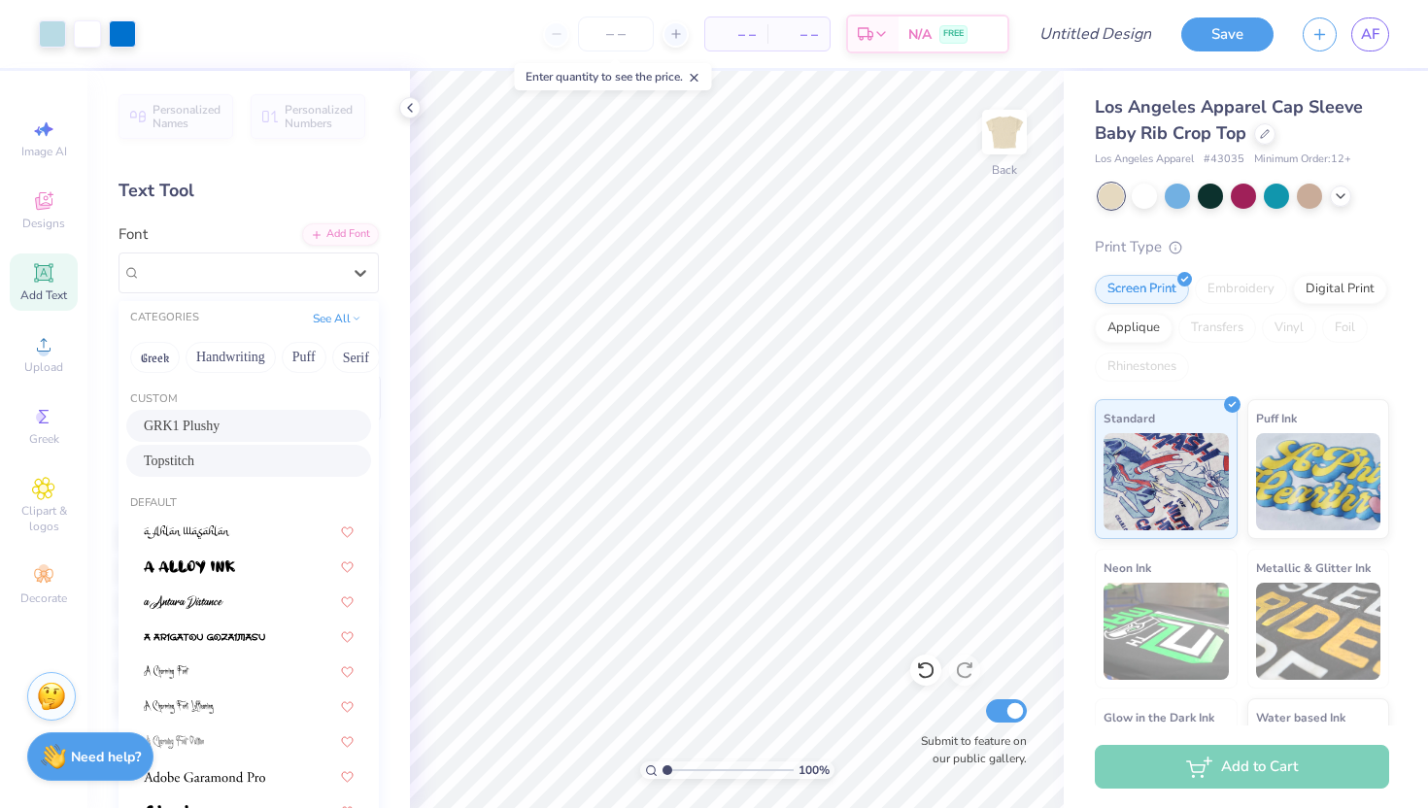
click at [232, 462] on div "Topstitch" at bounding box center [249, 461] width 210 height 20
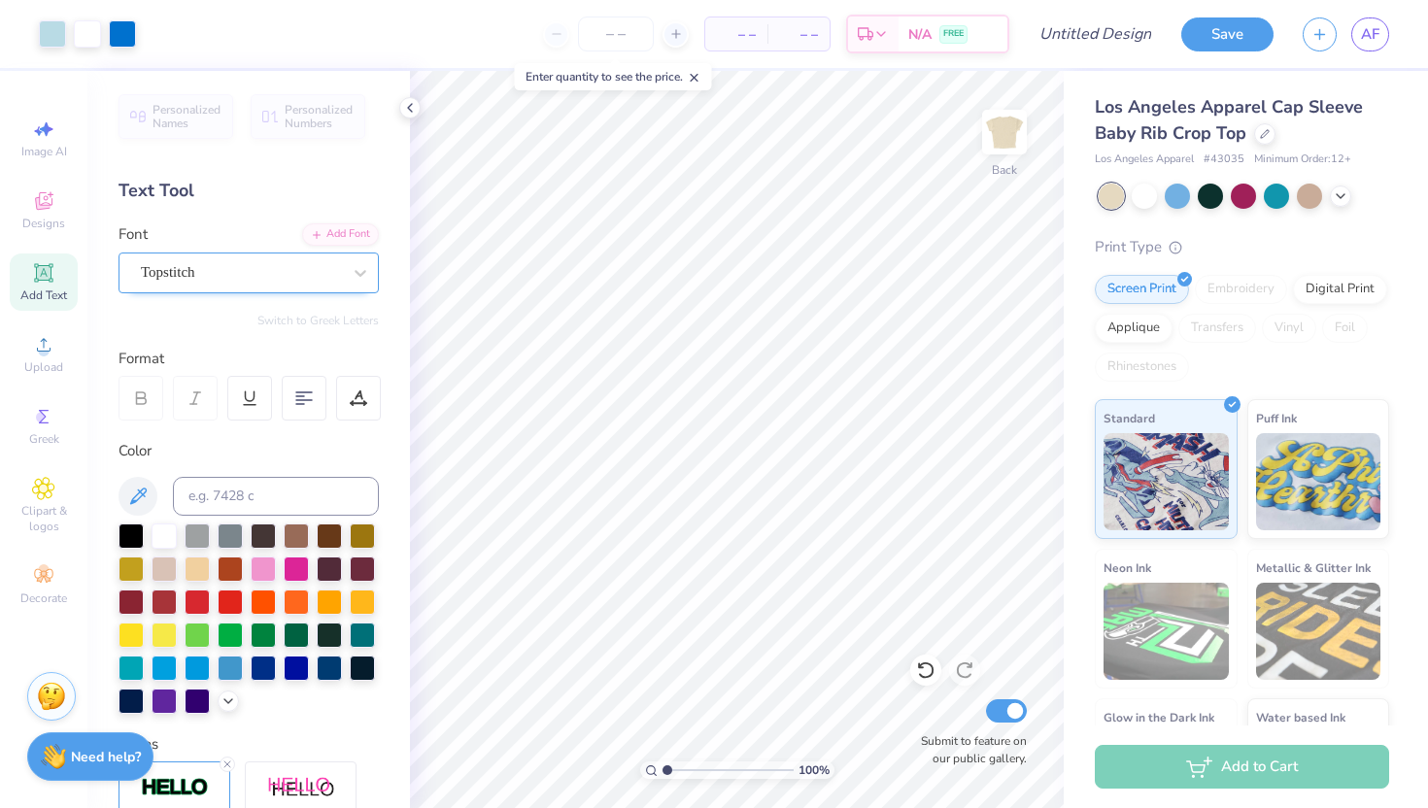
click at [239, 276] on div "Topstitch" at bounding box center [241, 272] width 204 height 30
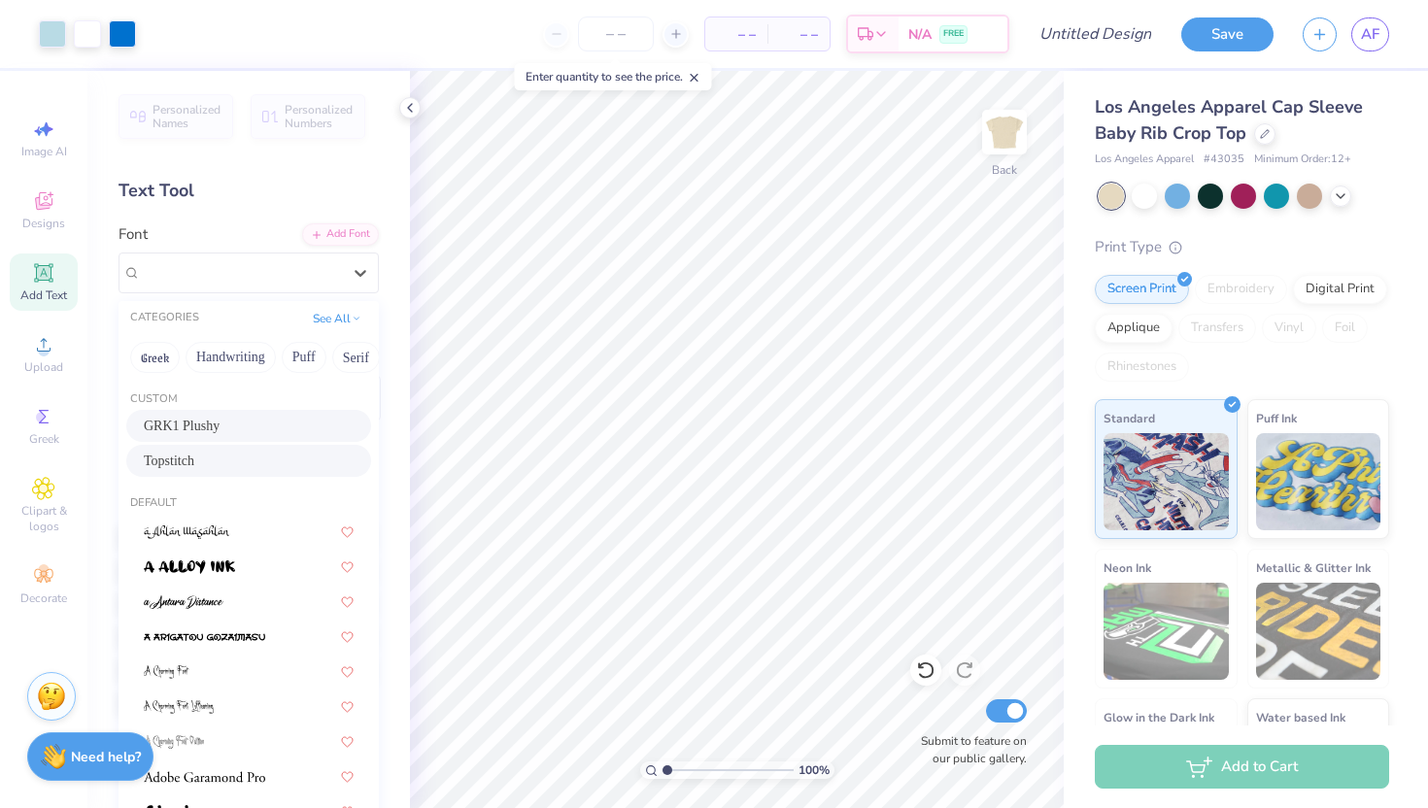
click at [220, 427] on span "GRK1 Plushy" at bounding box center [182, 426] width 76 height 20
